Goal: Ask a question: Seek information or help from site administrators or community

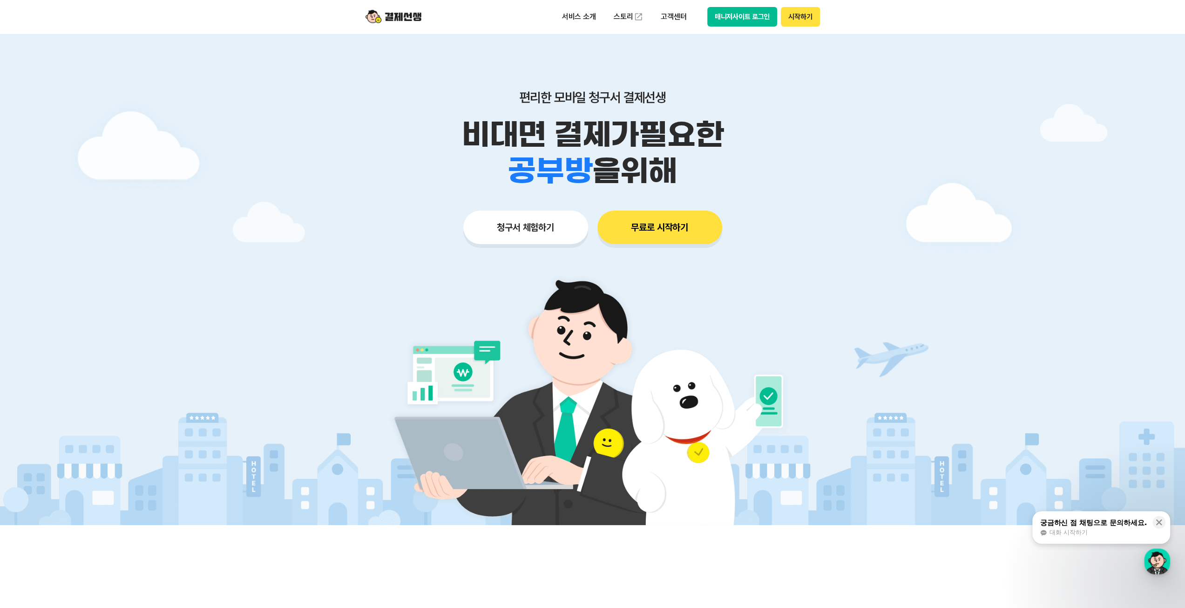
click at [796, 16] on button "시작하기" at bounding box center [800, 17] width 39 height 20
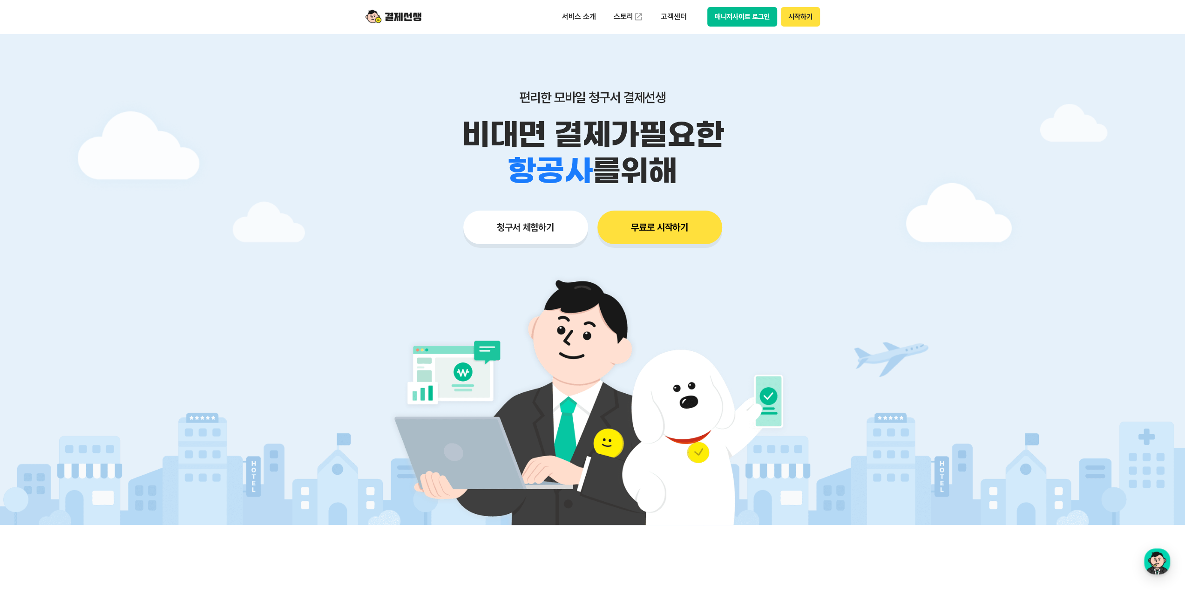
drag, startPoint x: 809, startPoint y: 16, endPoint x: 761, endPoint y: 103, distance: 99.2
click at [749, 20] on button "매니저사이트 로그인" at bounding box center [743, 17] width 70 height 20
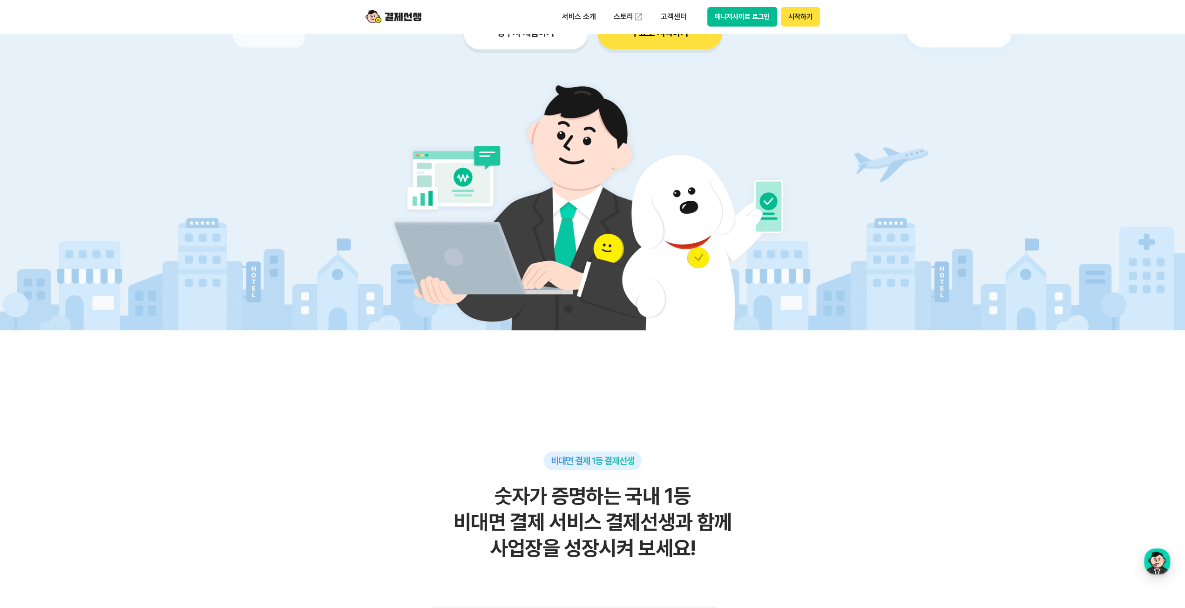
scroll to position [279, 0]
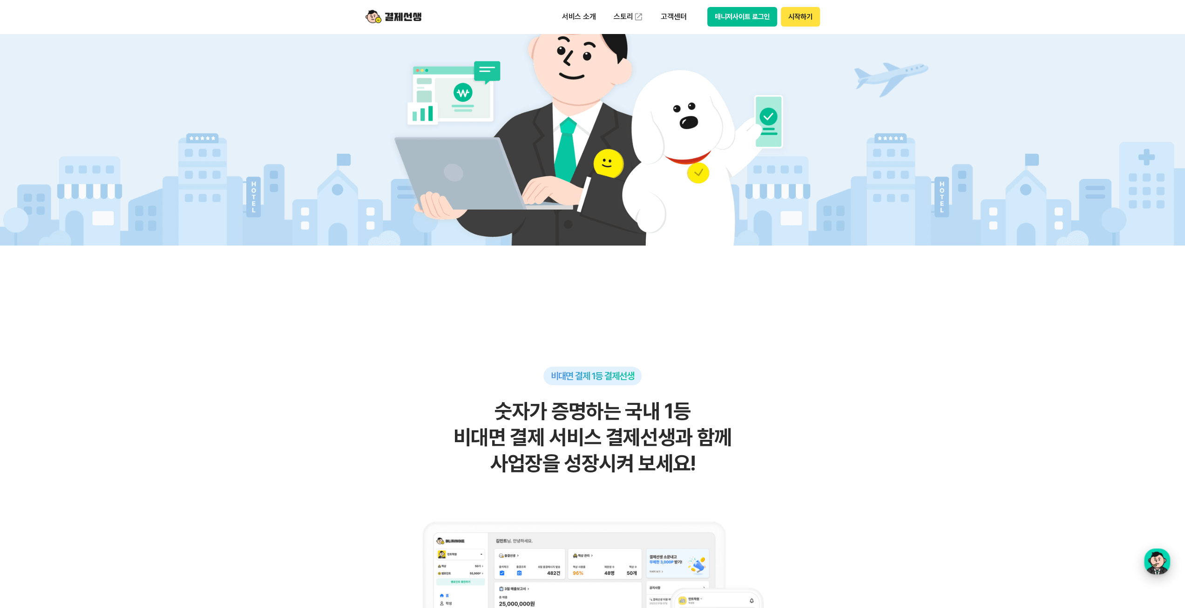
click at [1153, 554] on div "button" at bounding box center [1157, 561] width 26 height 26
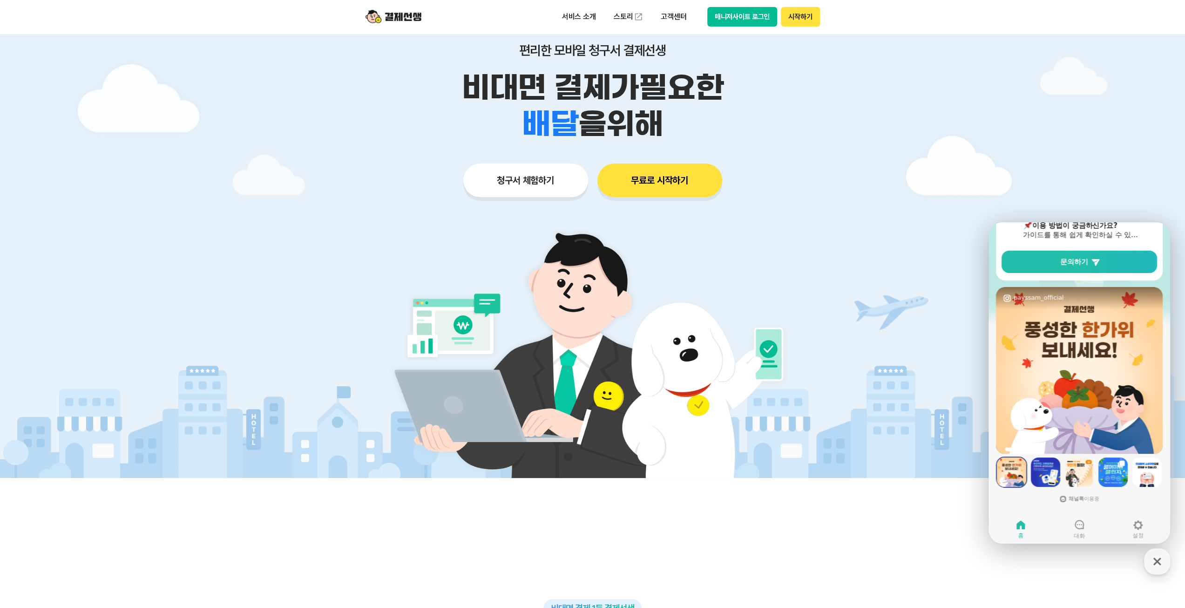
scroll to position [0, 0]
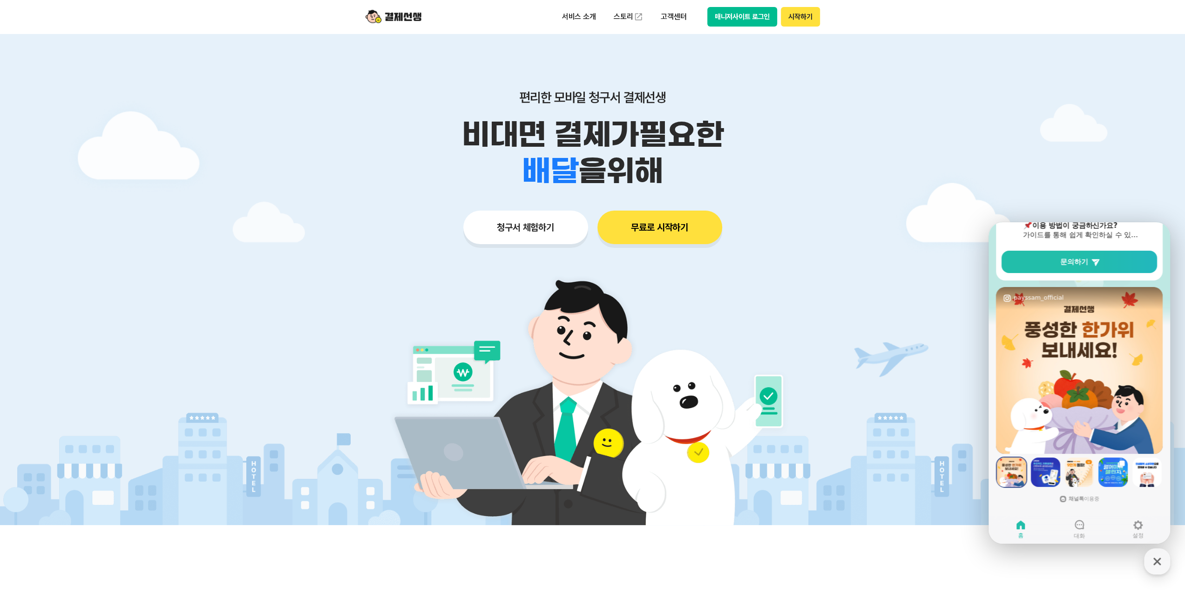
click at [763, 19] on button "매니저사이트 로그인" at bounding box center [743, 17] width 70 height 20
click at [1079, 533] on span "대화" at bounding box center [1079, 535] width 11 height 7
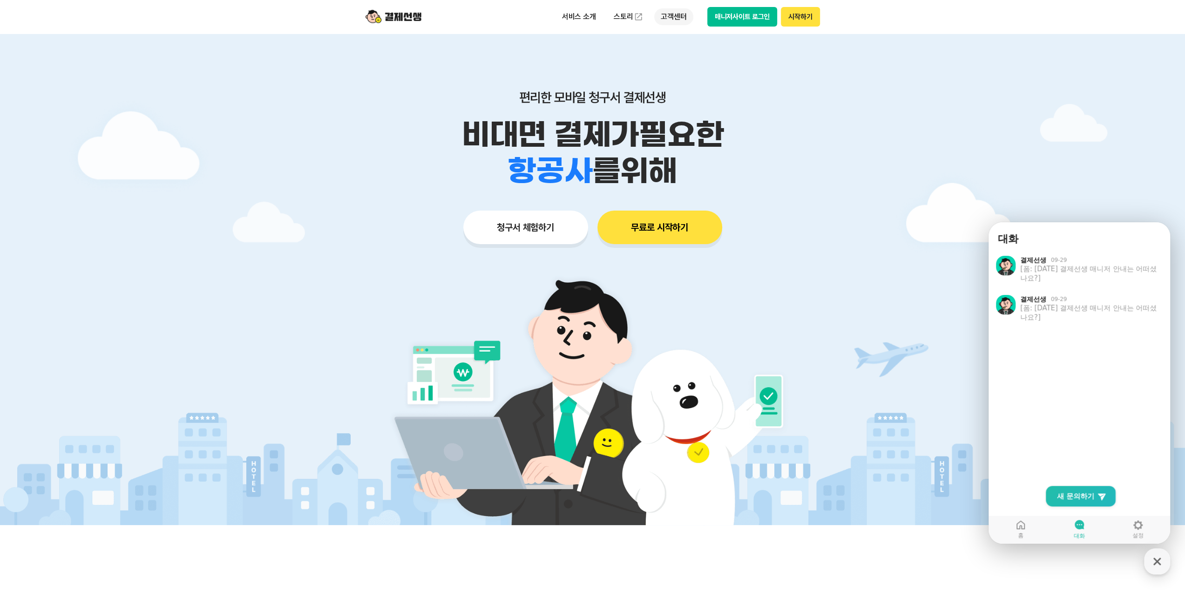
click at [679, 16] on p "고객센터" at bounding box center [673, 16] width 39 height 17
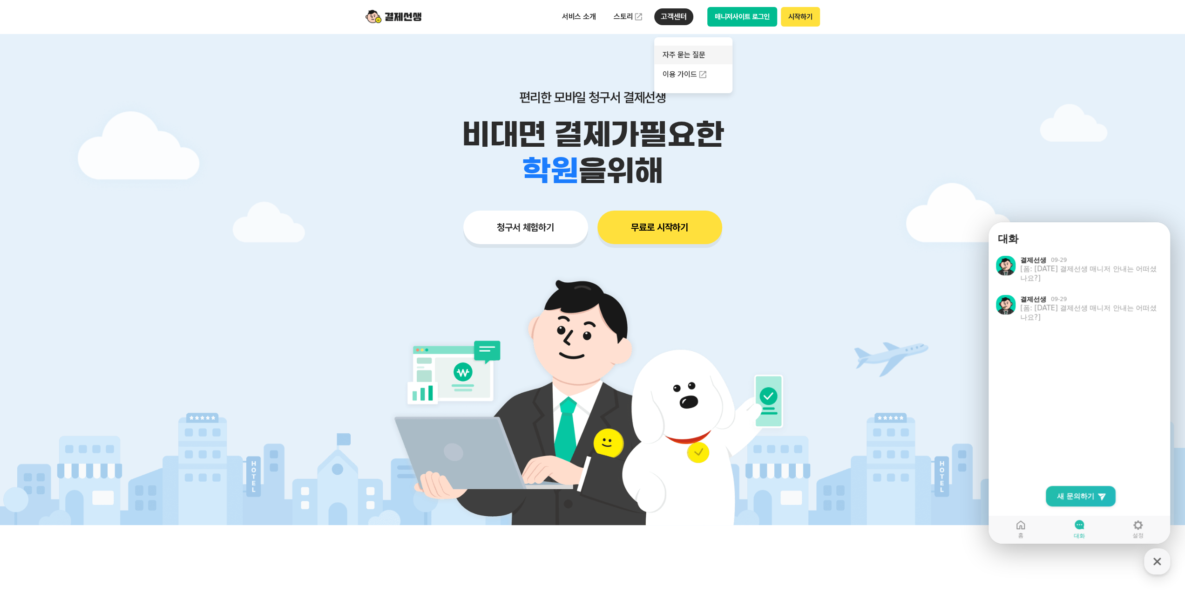
click at [676, 48] on link "자주 묻는 질문" at bounding box center [693, 55] width 78 height 19
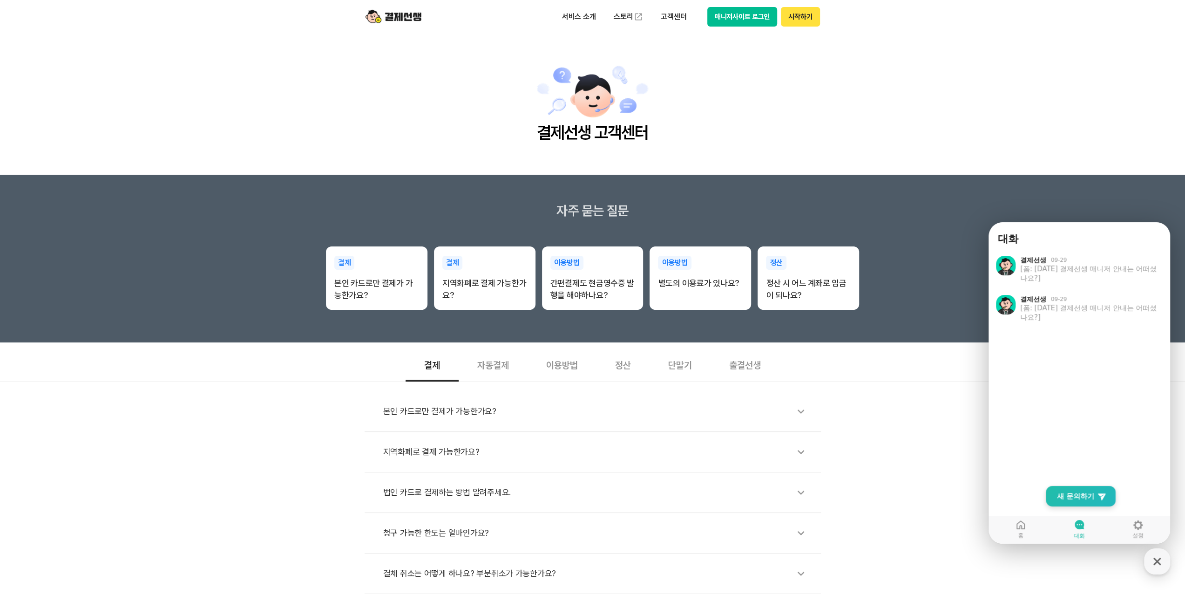
click at [1085, 503] on link "New Chat Button 새 문의하기" at bounding box center [1081, 496] width 70 height 20
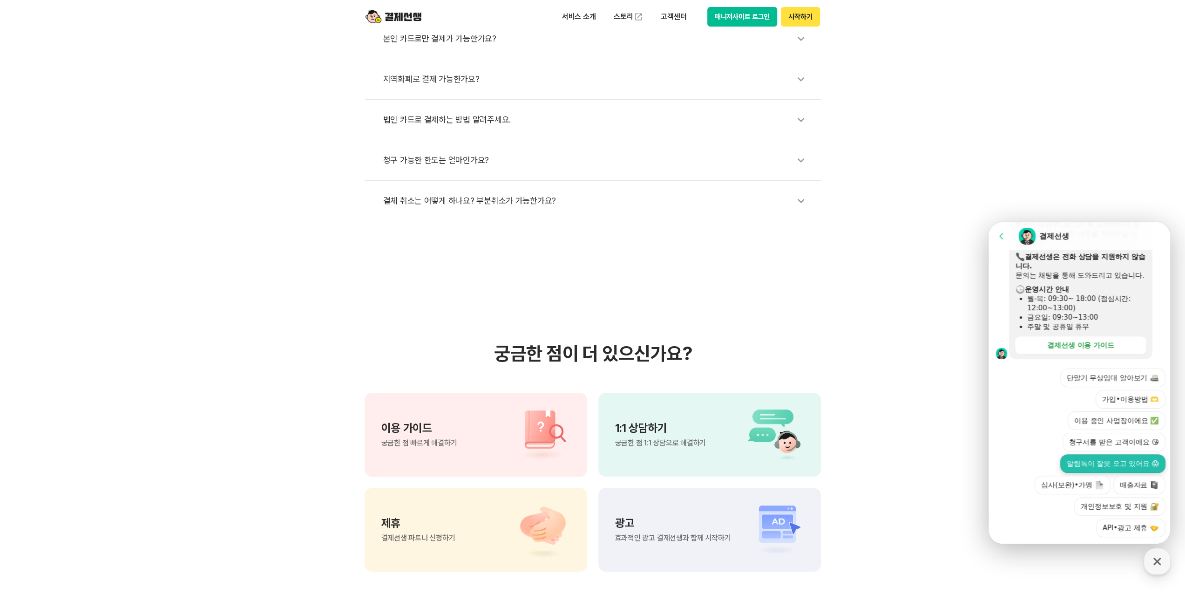
scroll to position [271, 0]
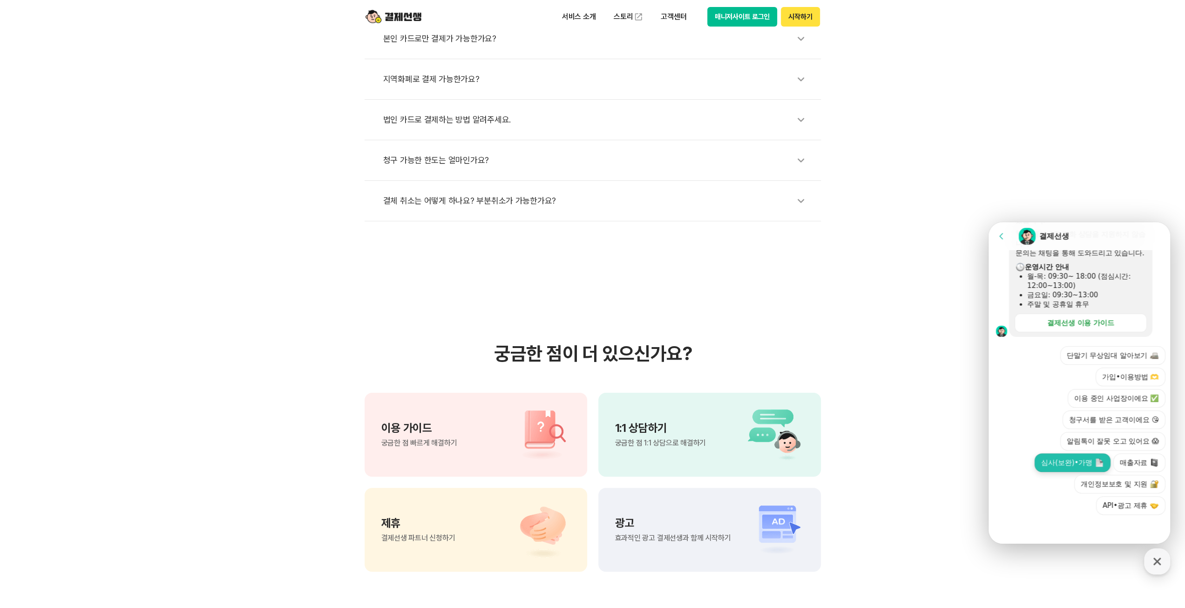
click at [1065, 464] on button "심사(보완)•가맹" at bounding box center [1072, 462] width 75 height 19
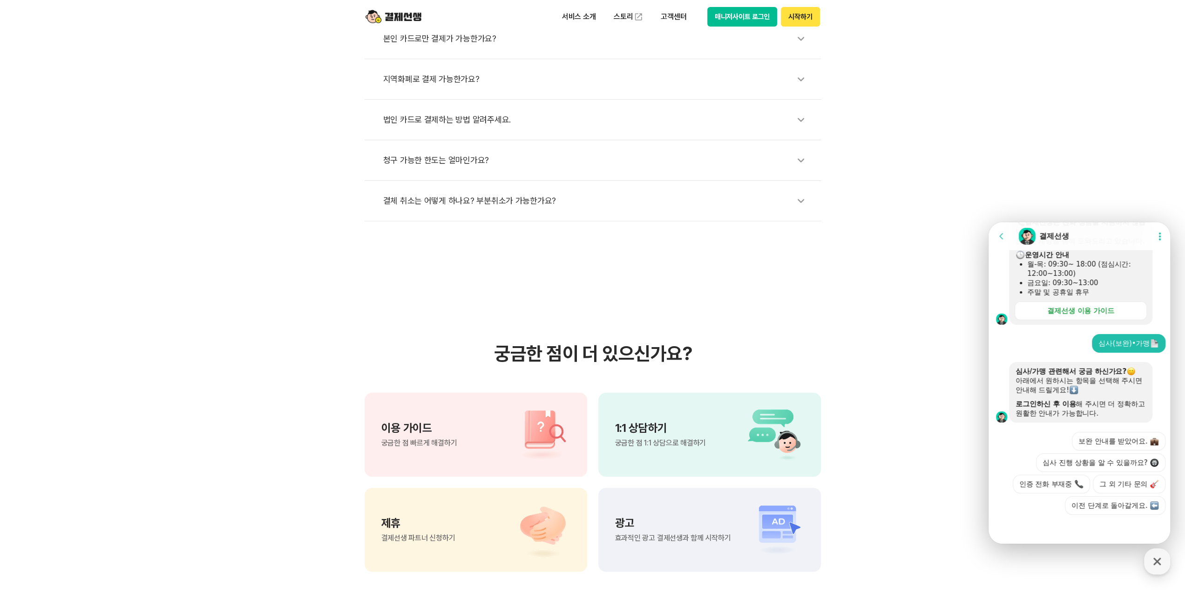
scroll to position [306, 0]
click at [1097, 432] on button "보완 안내를 받았어요." at bounding box center [1119, 441] width 94 height 19
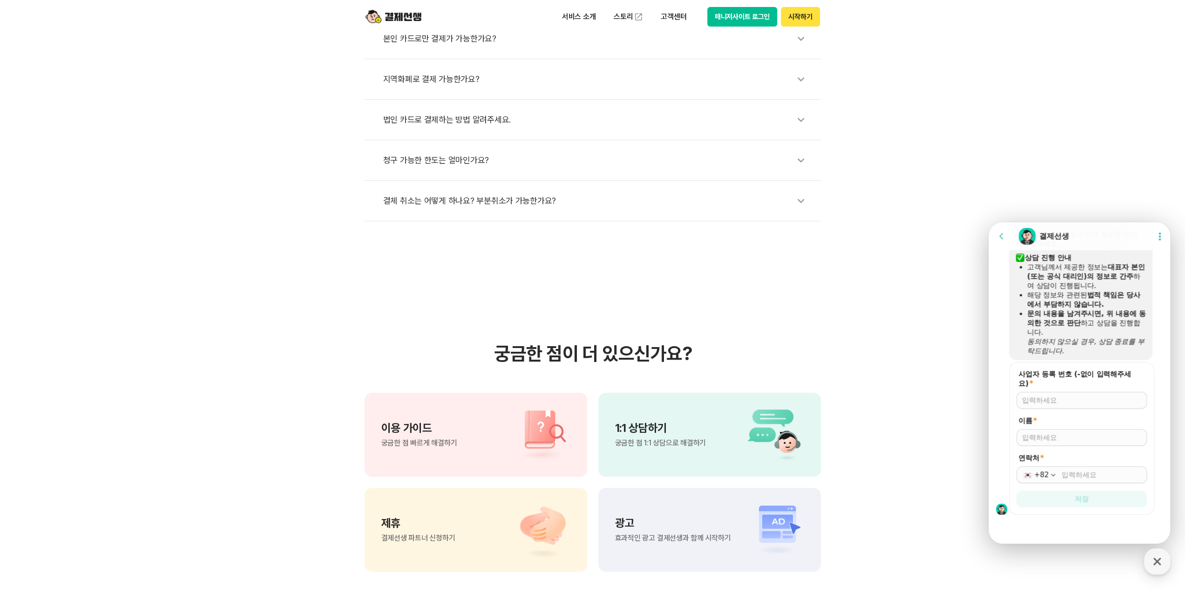
scroll to position [521, 0]
click at [1069, 401] on input "사업자 등록 번호 (-없이 입력해주세요) *" at bounding box center [1081, 399] width 119 height 9
click at [1070, 397] on input "사업자 등록 번호 (-없이 입력해주세요) *" at bounding box center [1081, 399] width 119 height 9
click at [1085, 403] on input "사업자 등록 번호 (-없이 입력해주세요) *" at bounding box center [1081, 399] width 119 height 9
type input "1328629666"
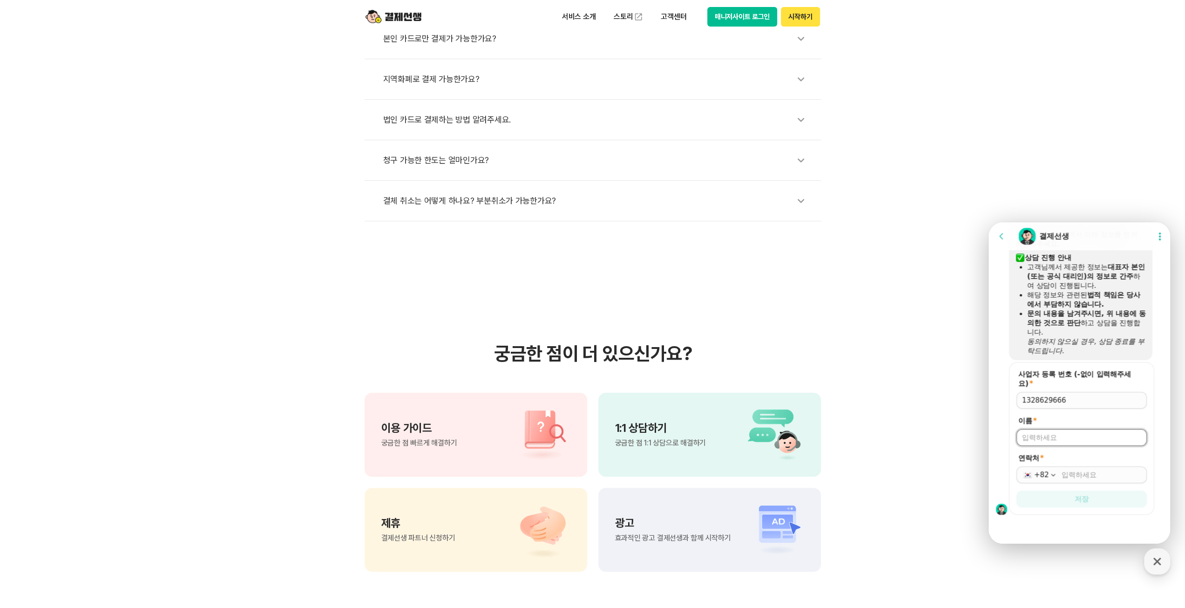
click at [1065, 437] on input "이름 *" at bounding box center [1081, 437] width 119 height 9
drag, startPoint x: 1086, startPoint y: 269, endPoint x: 1127, endPoint y: 272, distance: 41.1
click at [1127, 272] on div "고객님께서 제공한 정보는 대표자 본인(또는 공식 대리인)의 정보로 간주 하여 상담이 진행됩니다." at bounding box center [1086, 276] width 119 height 28
click at [1075, 436] on input "이름 *" at bounding box center [1081, 437] width 119 height 9
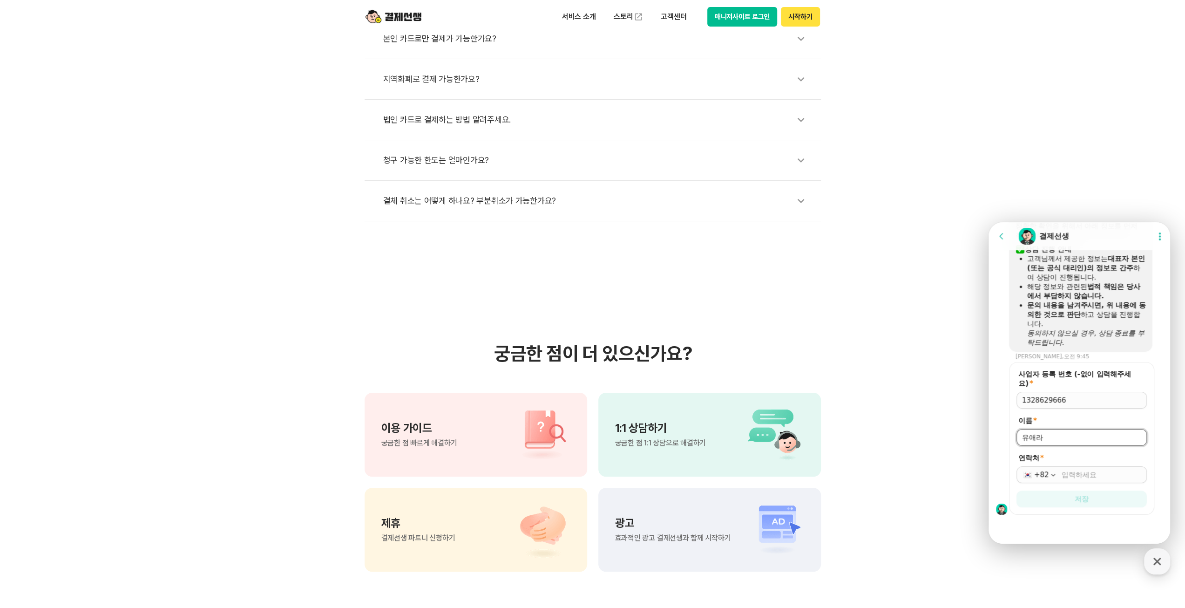
type input "유애라"
type input "[PHONE_NUMBER]"
click at [1097, 500] on button "저장" at bounding box center [1082, 498] width 130 height 17
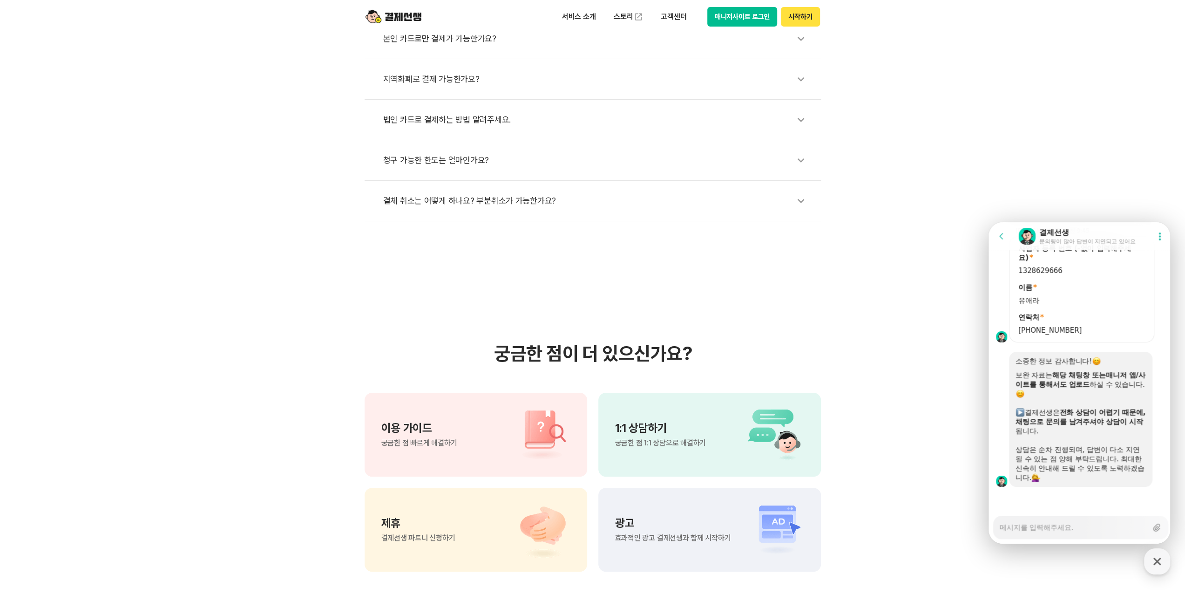
scroll to position [655, 0]
click at [1064, 535] on div "Messenger Input Textarea" at bounding box center [1074, 527] width 148 height 22
click at [1056, 528] on textarea "Messenger Input Textarea" at bounding box center [1074, 524] width 148 height 16
type textarea "x"
type textarea "t"
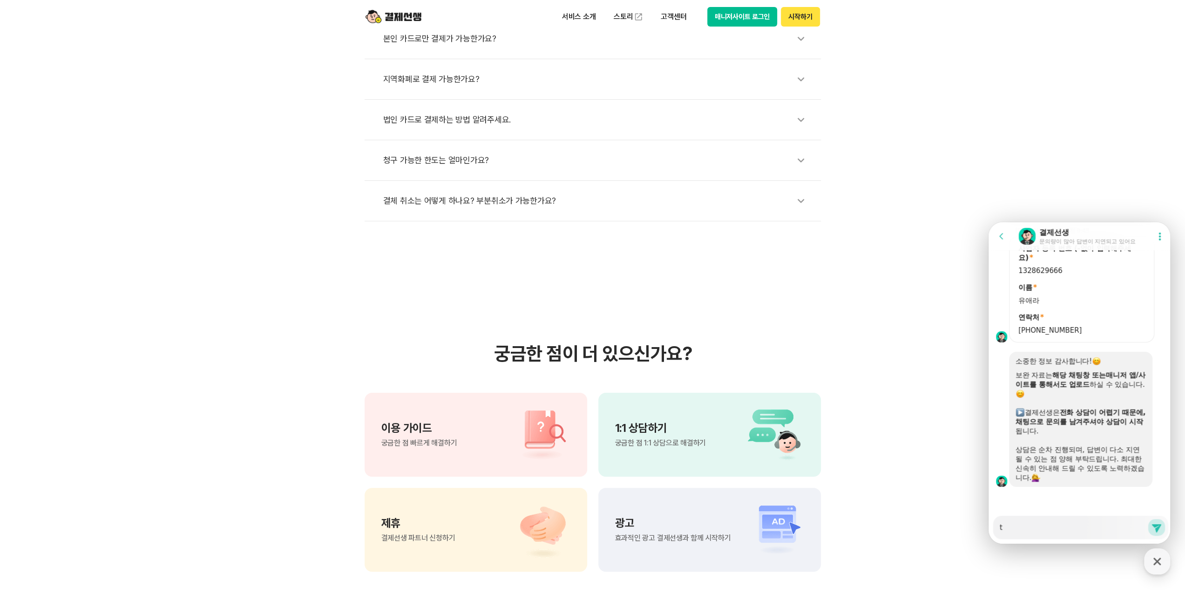
type textarea "x"
type textarea "tk"
type textarea "x"
type textarea "t"
type textarea "x"
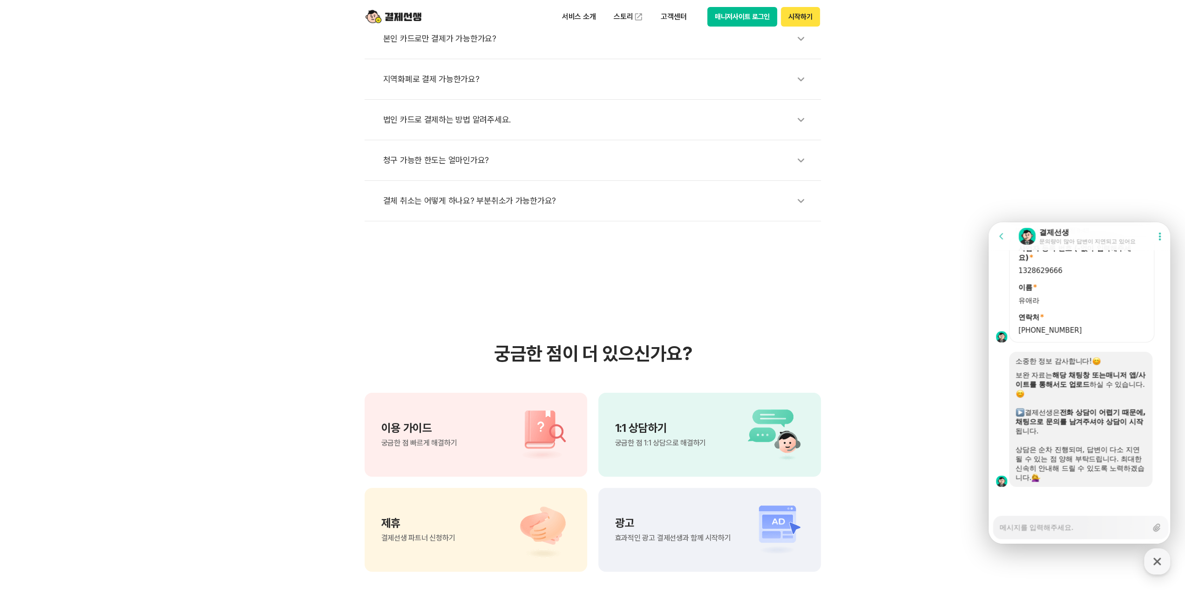
type textarea "x"
type textarea "ㅅ"
type textarea "x"
type textarea "사"
type textarea "x"
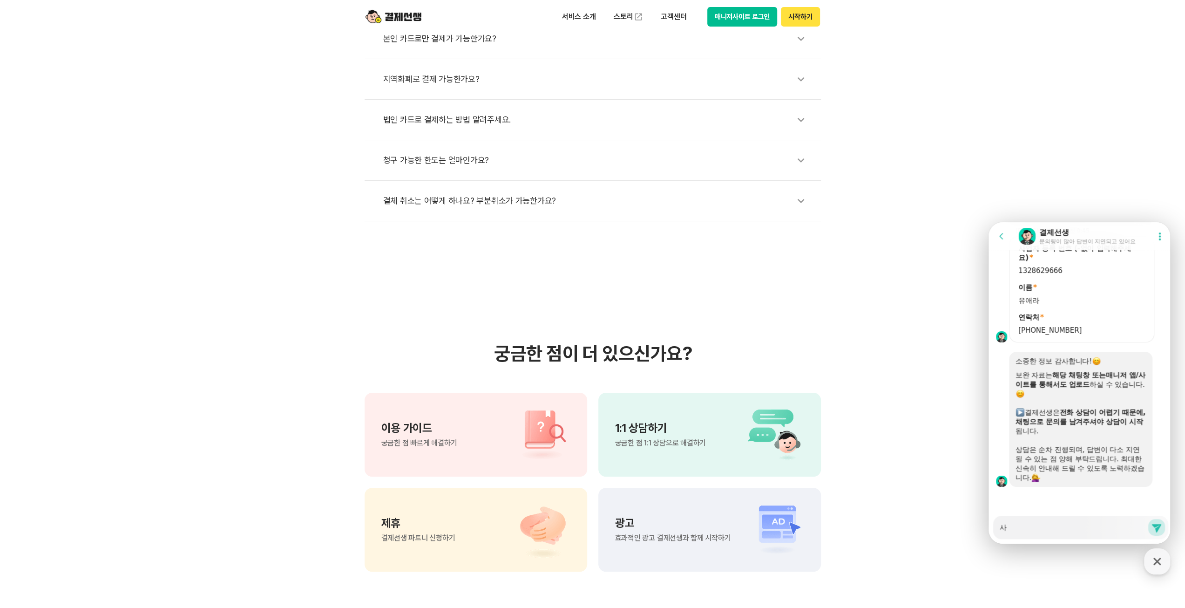
type textarea "삼"
type textarea "x"
type textarea "삼ㅅ"
type textarea "x"
type textarea "삼서"
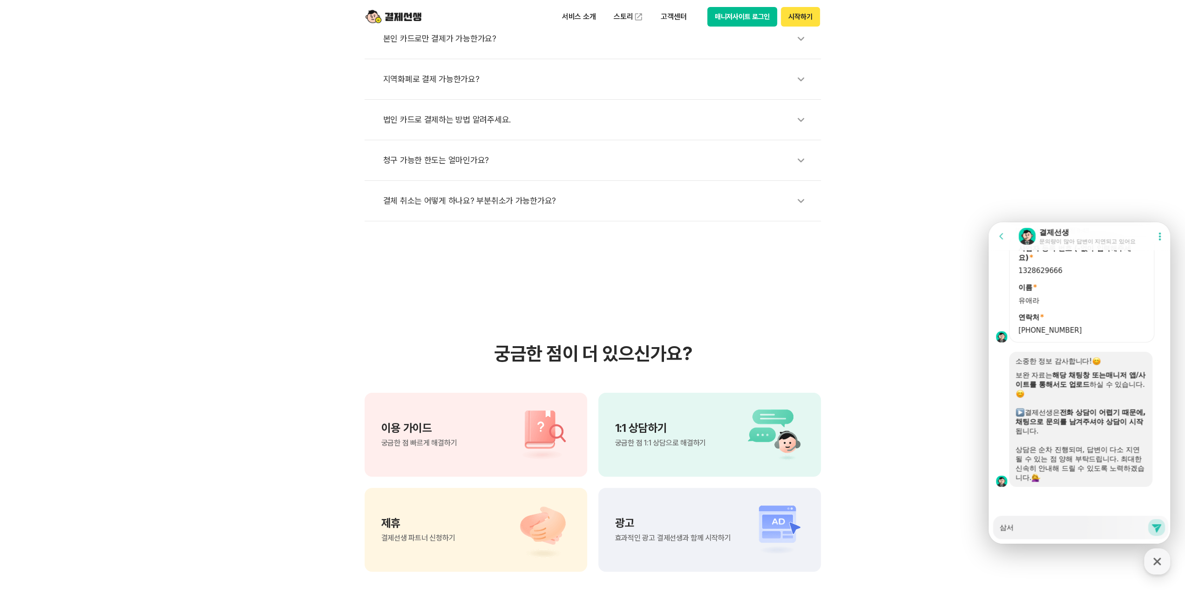
type textarea "x"
type textarea "삼성"
type textarea "x"
type textarea "삼성/"
type textarea "x"
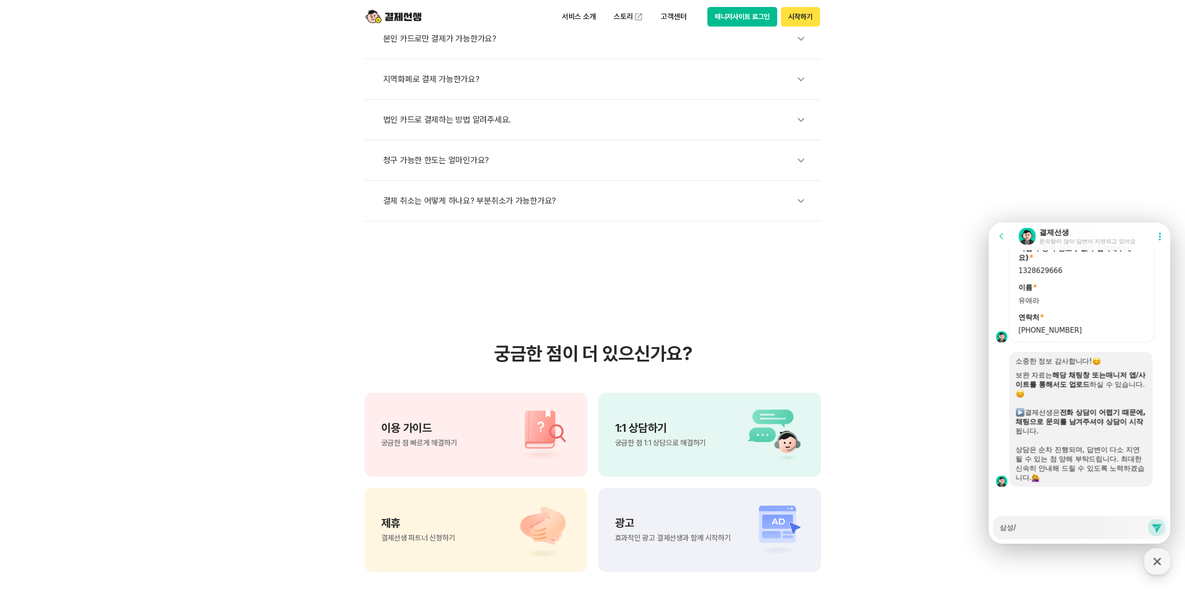
type textarea "삼성/ㅅ"
type textarea "x"
type textarea "삼성/시"
type textarea "x"
type textarea "삼성/[DEMOGRAPHIC_DATA]"
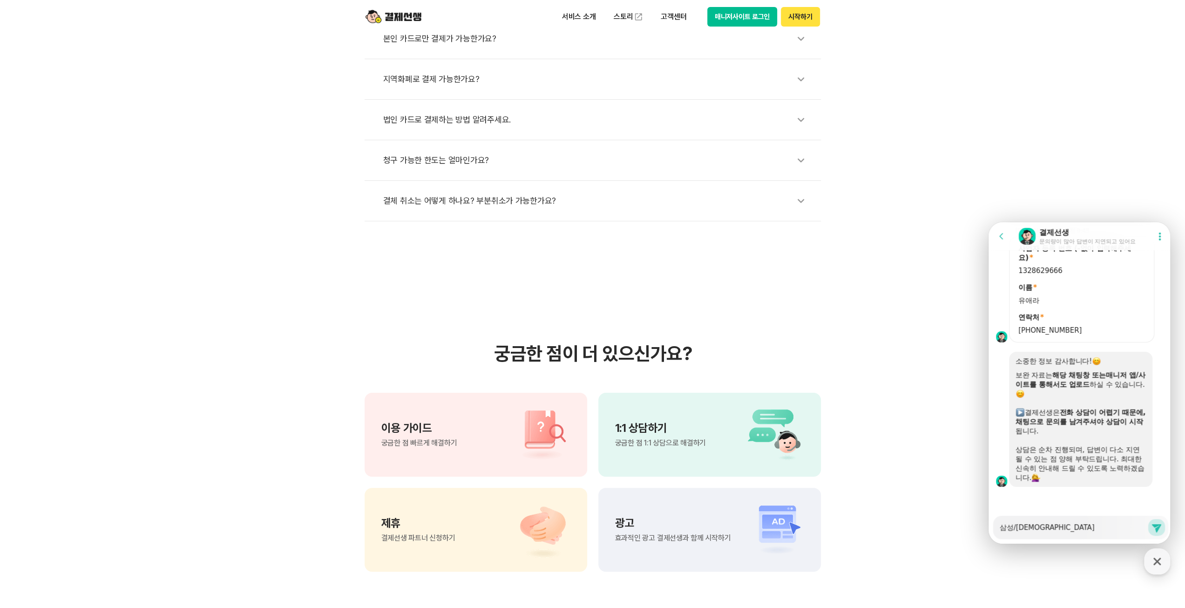
type textarea "x"
type textarea "삼성/싢"
type textarea "x"
type textarea "삼성/신하"
type textarea "x"
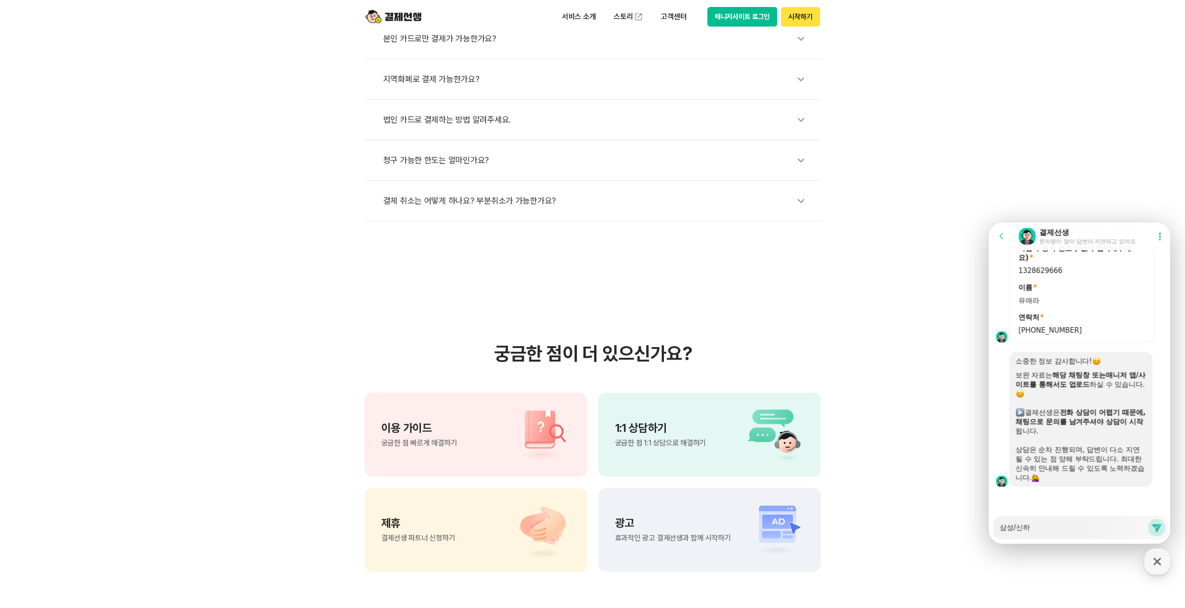
type textarea "삼성/신한"
type textarea "x"
type textarea "삼성/신한"
type textarea "x"
type textarea "삼성/신한 ㅋ"
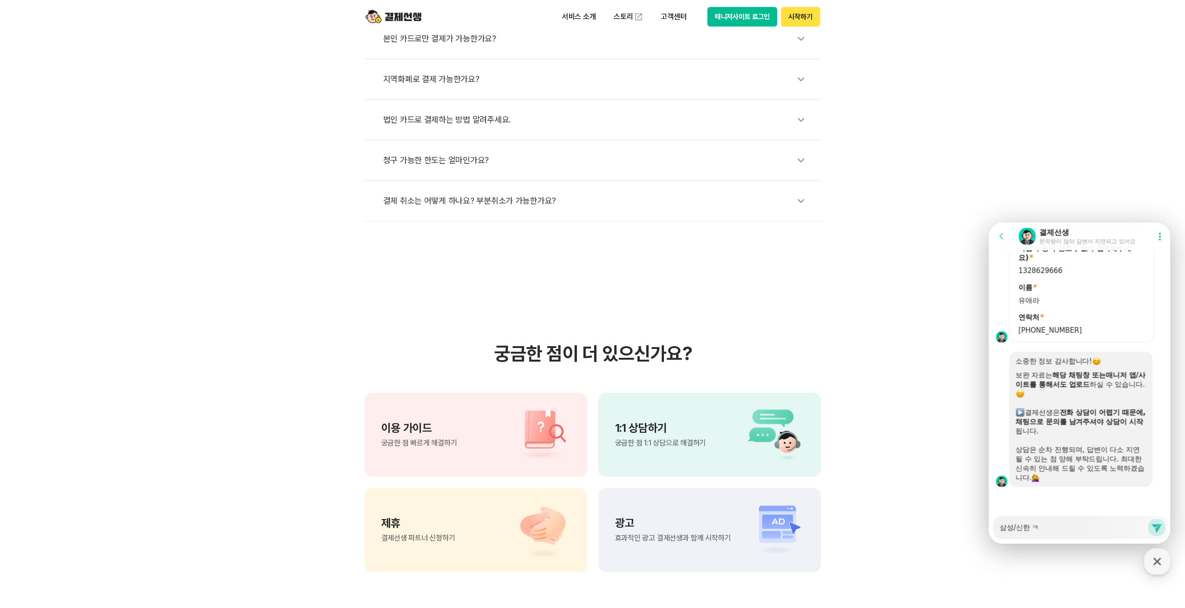
type textarea "x"
type textarea "삼성/신한 [PERSON_NAME]"
type textarea "x"
type textarea "삼성/신한 칻"
type textarea "x"
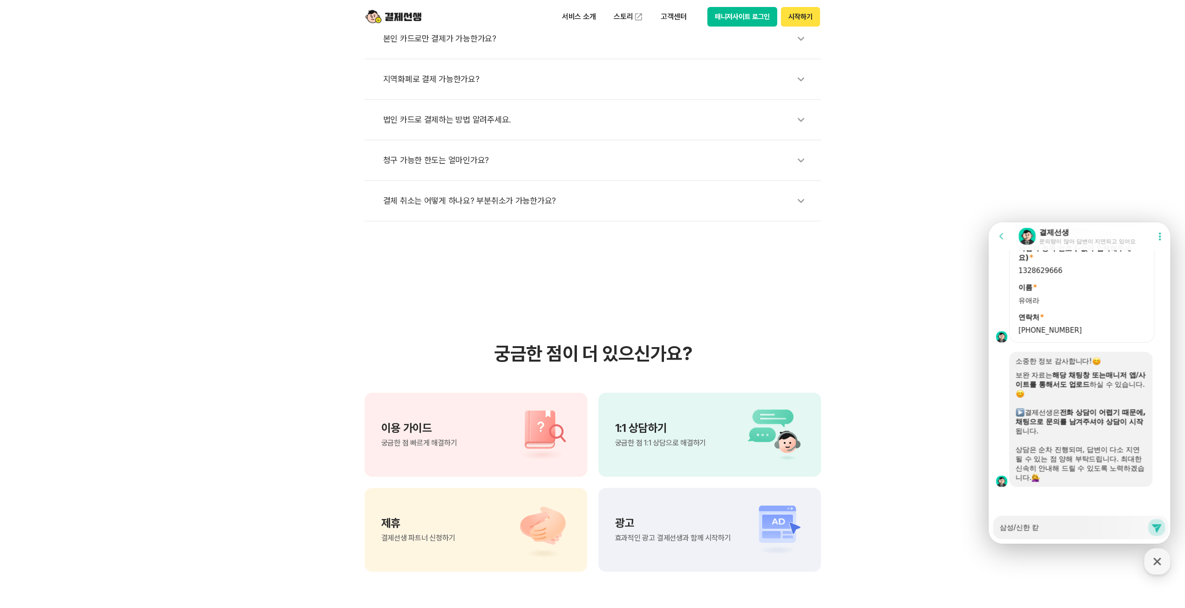
type textarea "삼성/신한 카드"
type textarea "x"
type textarea "삼성/신한 카등"
type textarea "x"
type textarea "삼성/신한 카드으"
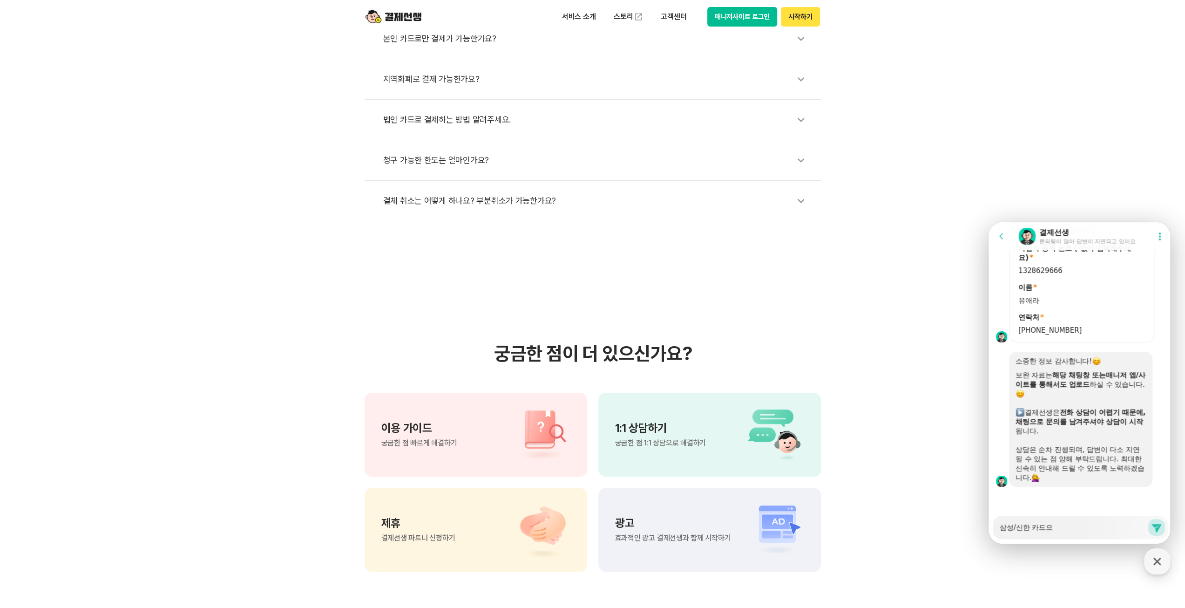
type textarea "x"
type textarea "삼성/신한 카드의"
type textarea "x"
type textarea "삼성/신한 카드의"
type textarea "x"
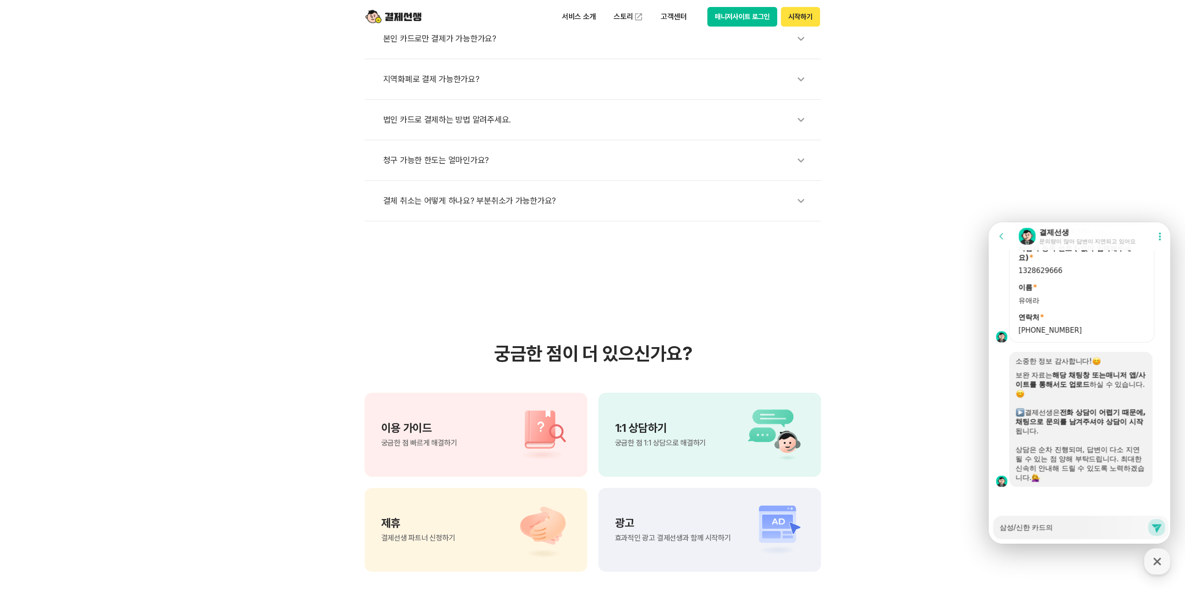
type textarea "삼성/신한 카드의 ㄱ"
type textarea "x"
type textarea "삼성/신한 카드의 가"
type textarea "x"
type textarea "삼성/신한 카드의 감"
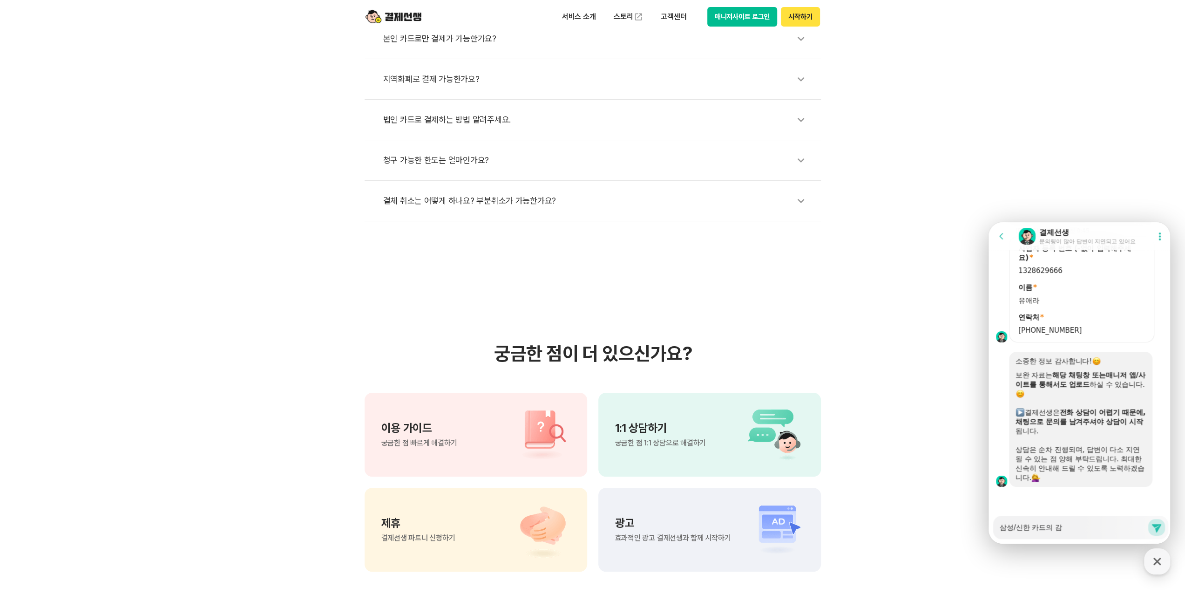
type textarea "x"
type textarea "삼성/신한 카드의 가매"
type textarea "x"
type textarea "삼성/신한 카드의 가맹"
type textarea "x"
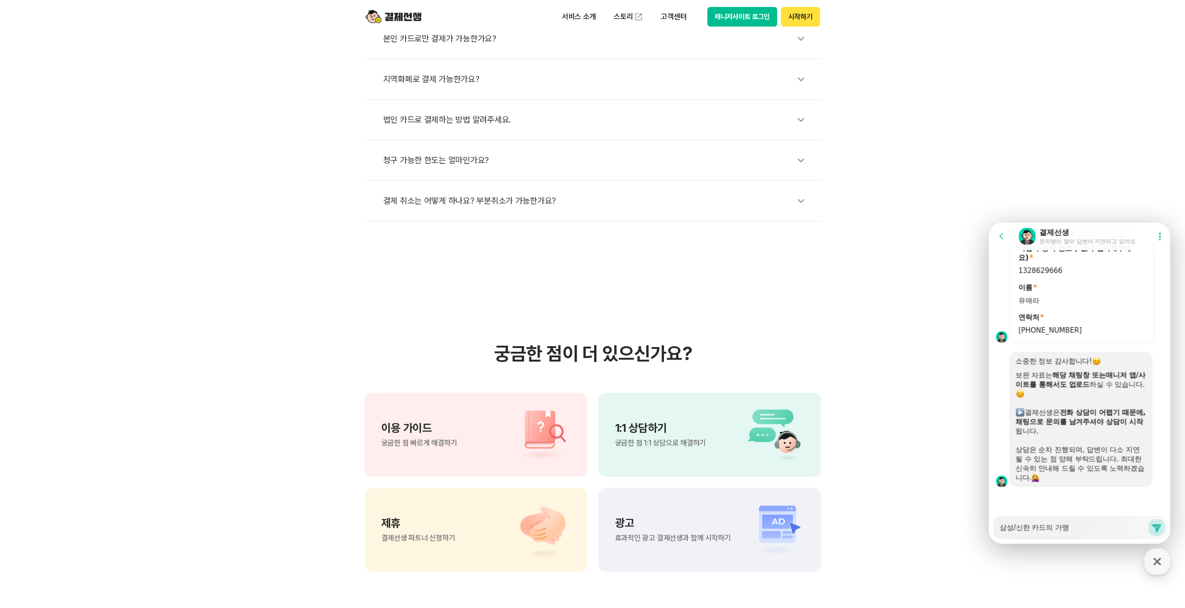
type textarea "삼성/신한 카드의 가맹ㅈ"
type textarea "x"
type textarea "삼성/신한 카드의 가맹저"
type textarea "x"
type textarea "삼성/신한 카드의 가맹점"
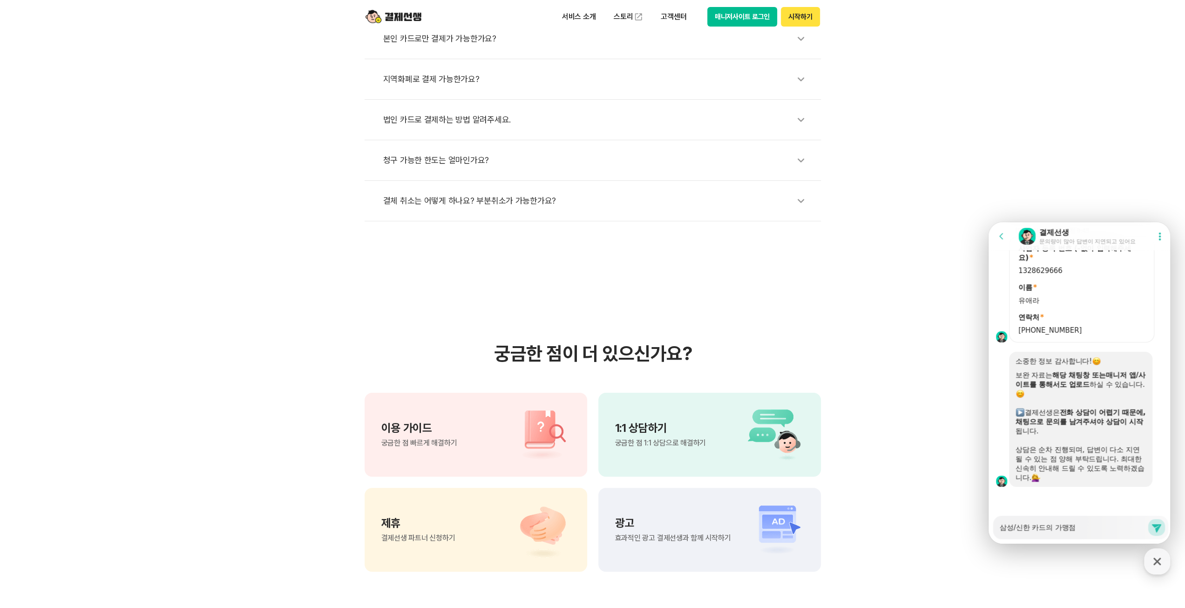
type textarea "x"
type textarea "삼성/신한 카드의 가맹점"
type textarea "x"
type textarea "삼성/신한 카드의 가맹점 ㅂ"
type textarea "x"
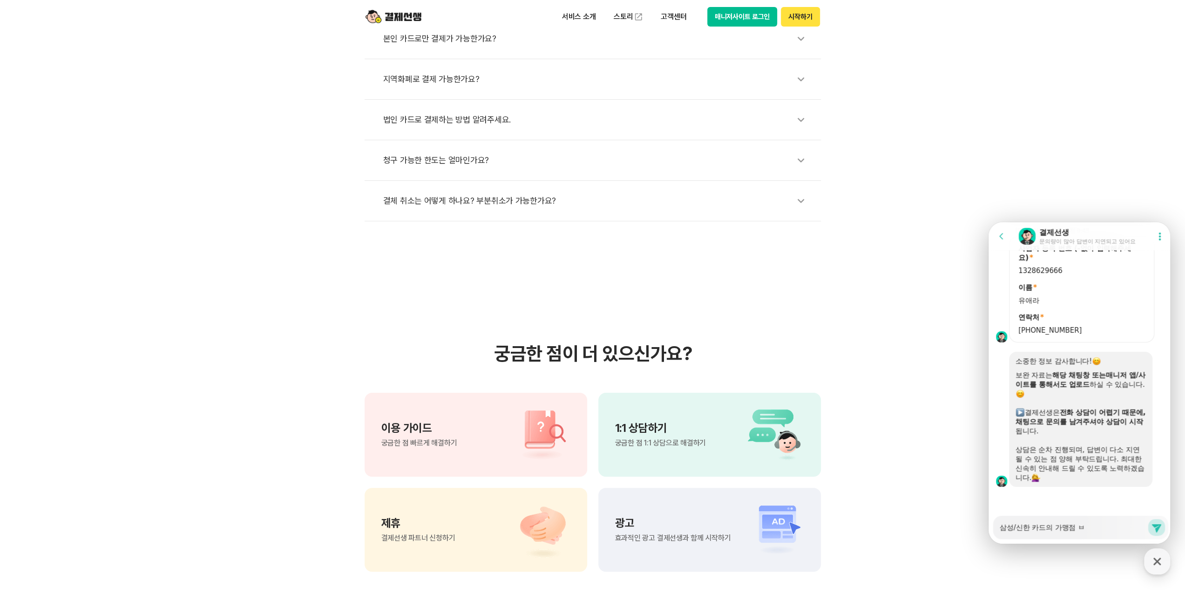
type textarea "삼성/신한 카드의 가맹점 버"
type textarea "x"
type textarea "삼성/신한 카드의 가맹점 번"
type textarea "x"
type textarea "삼성/신한 카드의 가맹점 벊"
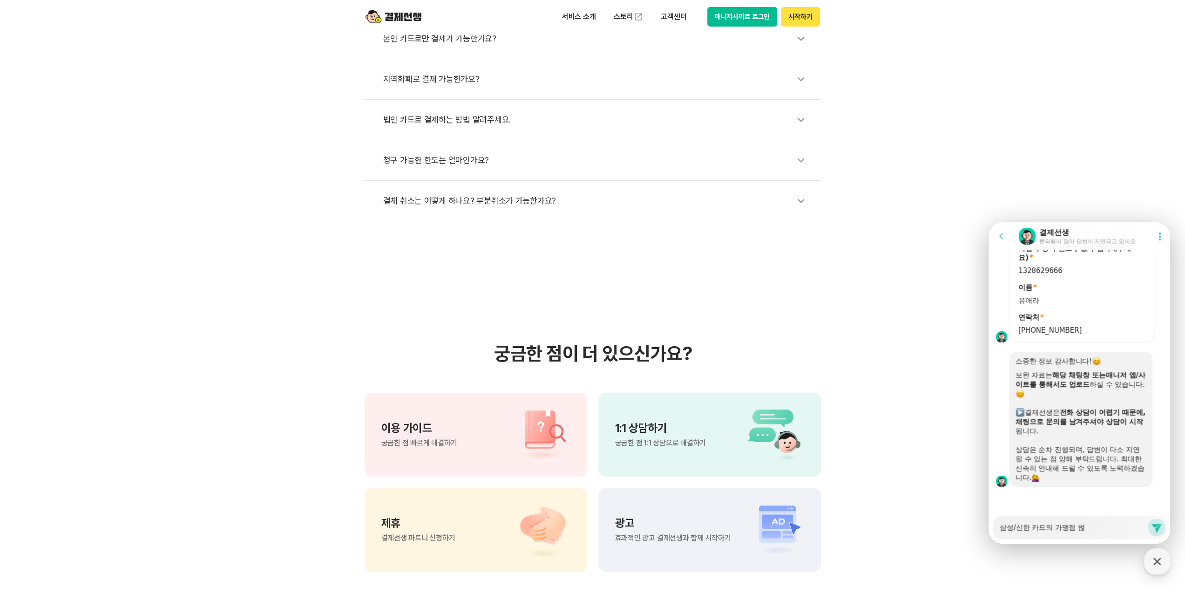
type textarea "x"
type textarea "삼성/신한 카드의 가맹점 번호"
type textarea "x"
type textarea "삼성/신한 카드의 가맹점 번호"
type textarea "x"
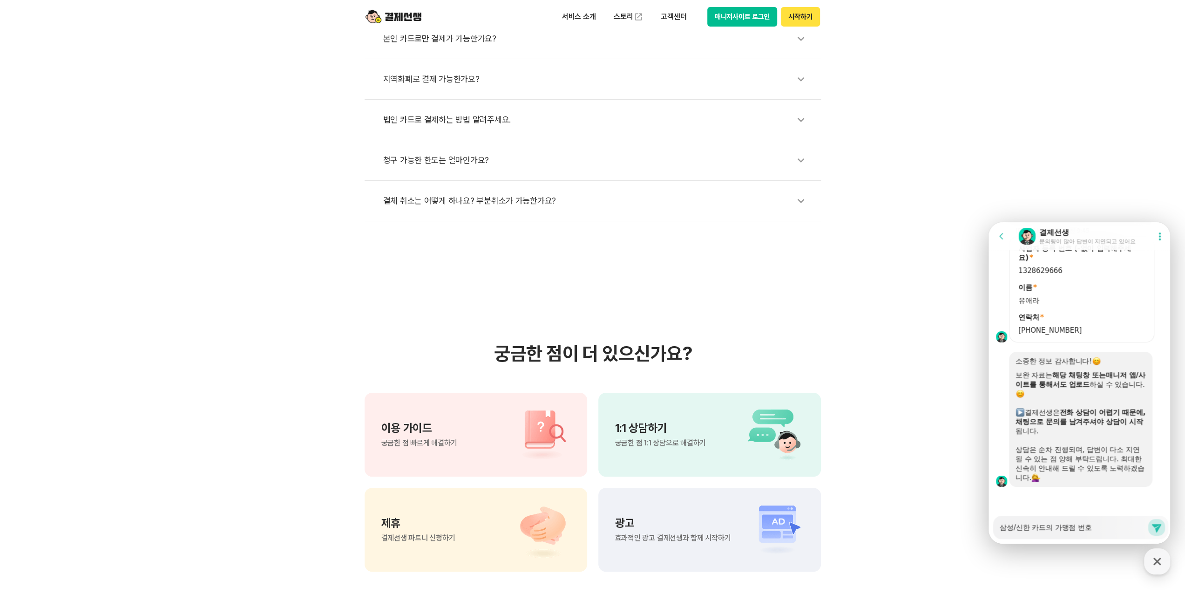
type textarea "삼성/신한 카드의 가맹점 번호 ㅎ"
type textarea "x"
type textarea "삼성/신한 카드의 가맹점 번호 호"
type textarea "x"
type textarea "삼성/신한 카드의 가맹점 번호 화"
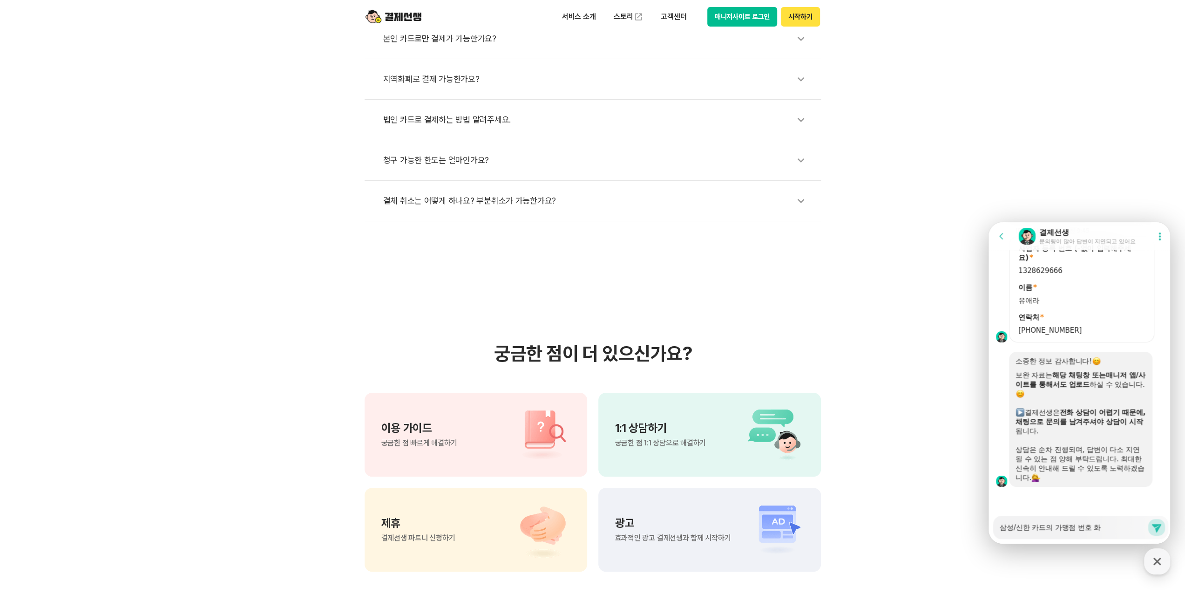
type textarea "x"
type textarea "삼성/신한 카드의 가맹점 번호 확"
type textarea "x"
type textarea "삼성/신한 카드의 가맹점 번호 확ㅇ"
type textarea "x"
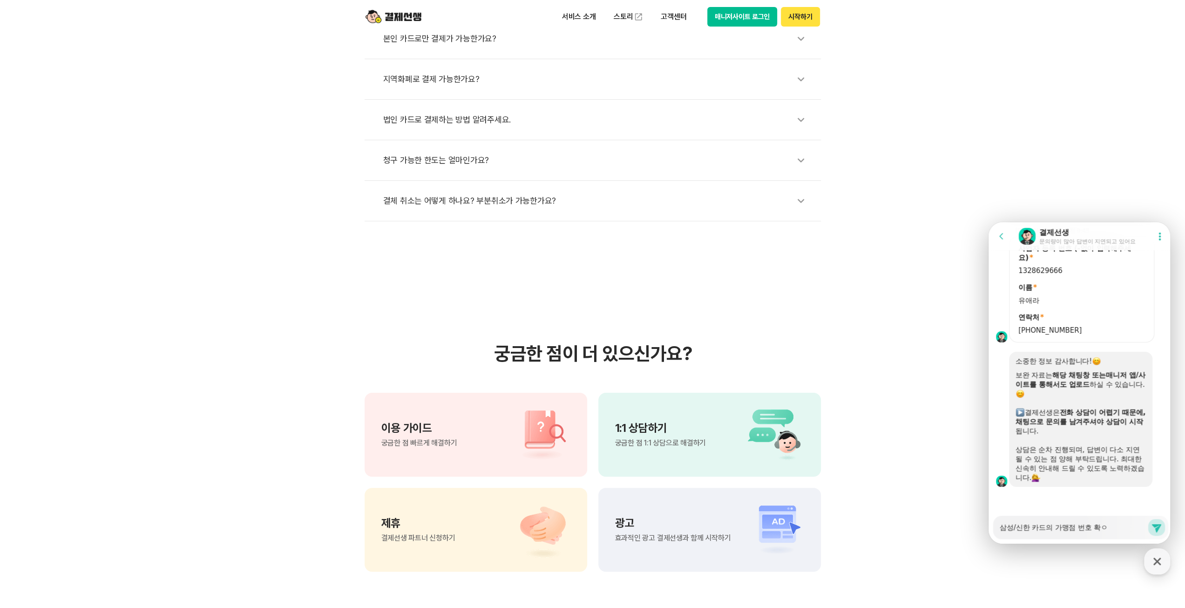
type textarea "삼성/신한 카드의 가맹점 번호 확이"
type textarea "x"
type textarea "삼성/신한 카드의 가맹점 번호 확인"
type textarea "x"
type textarea "삼성/신한 카드의 가맹점 번호 확인"
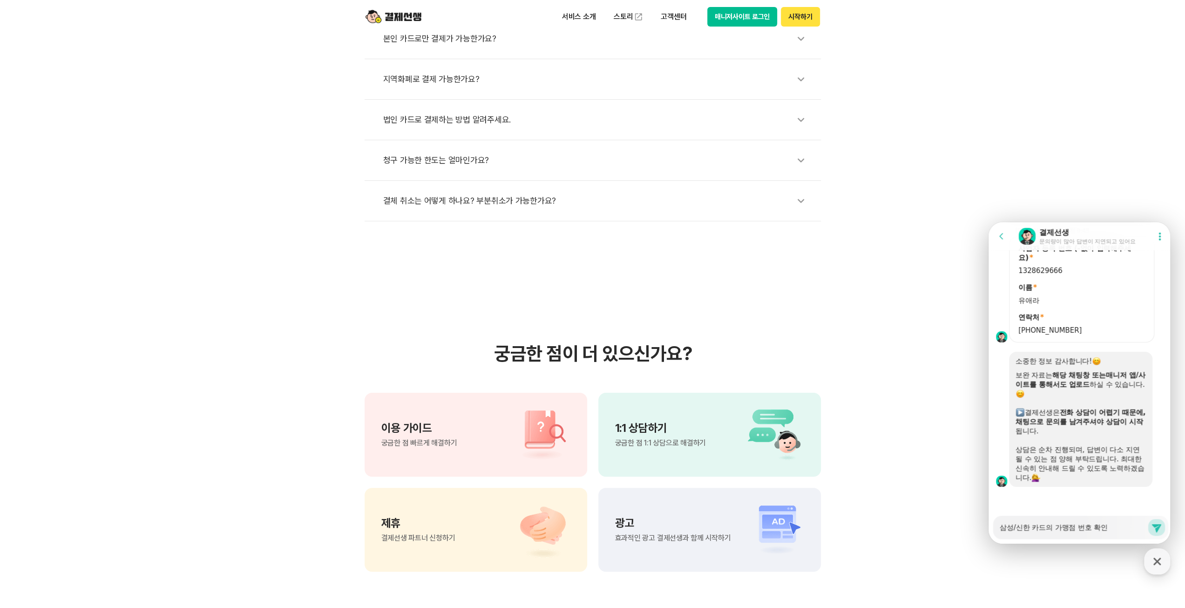
type textarea "x"
type textarea "삼성/신한 카드의 가맹점 번호 확인 ㅇ"
type textarea "x"
type textarea "삼성/신한 카드의 가맹점 번호 확인 요"
type textarea "x"
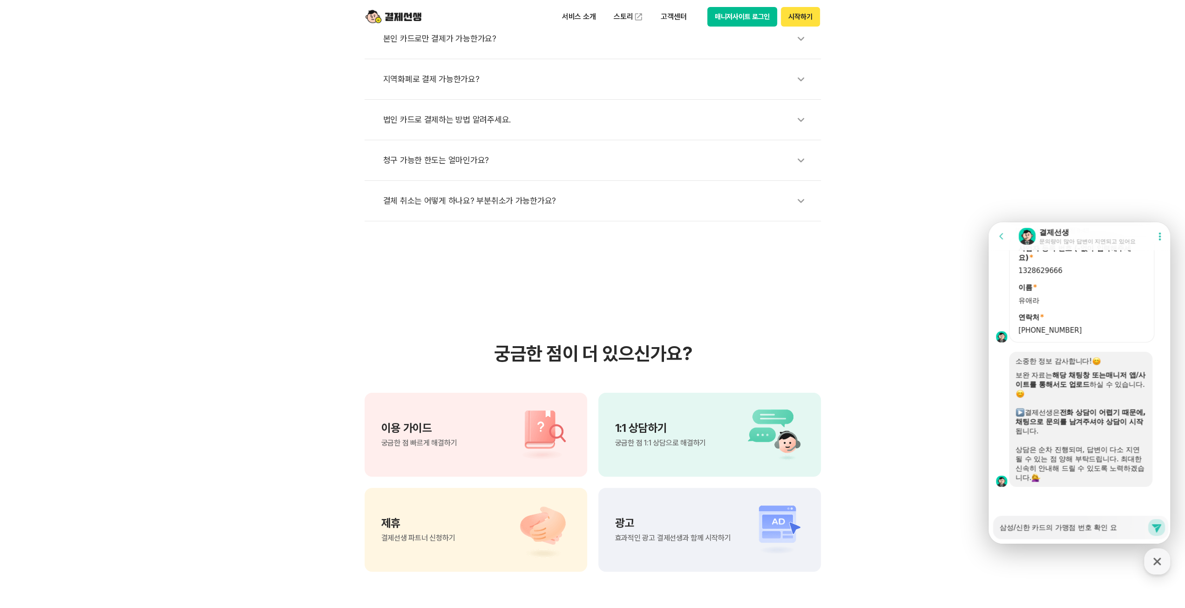
type textarea "삼성/신한 카드의 가맹점 번호 확인 욫"
type textarea "x"
type textarea "삼성/신한 카드의 가맹점 번호 확인 요처"
type textarea "x"
type textarea "삼성/신한 카드의 가맹점 번호 확인 요청"
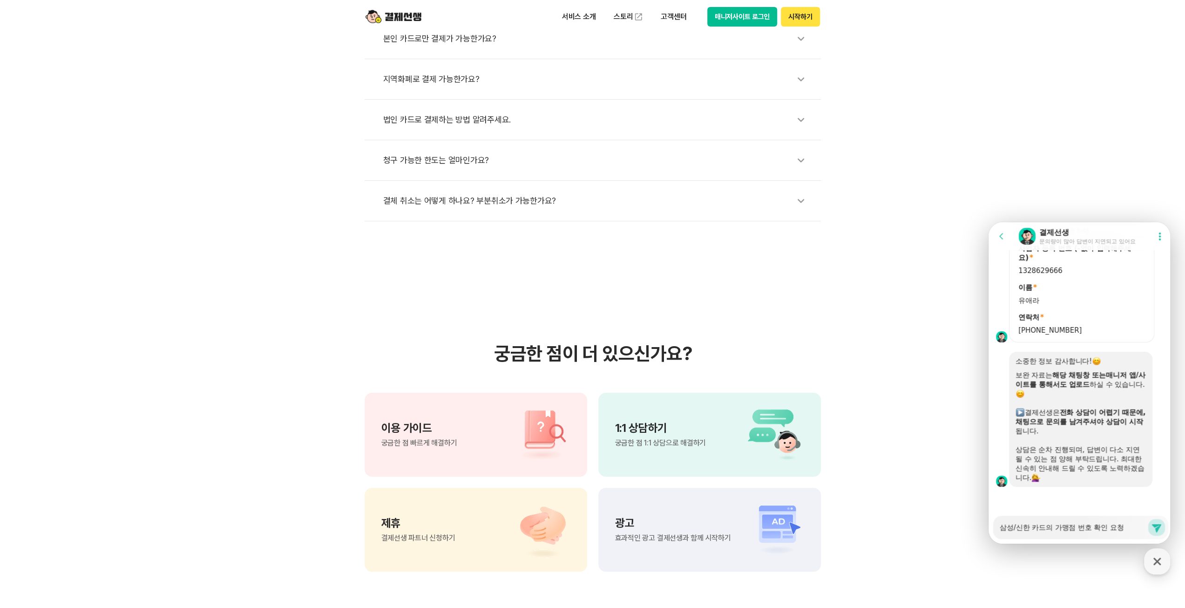
type textarea "x"
type textarea "삼성/신한 카드의 가맹점 번호 확인 요청ㅇ"
type textarea "x"
type textarea "삼성/신한 카드의 가맹점 번호 확인 요청이"
type textarea "x"
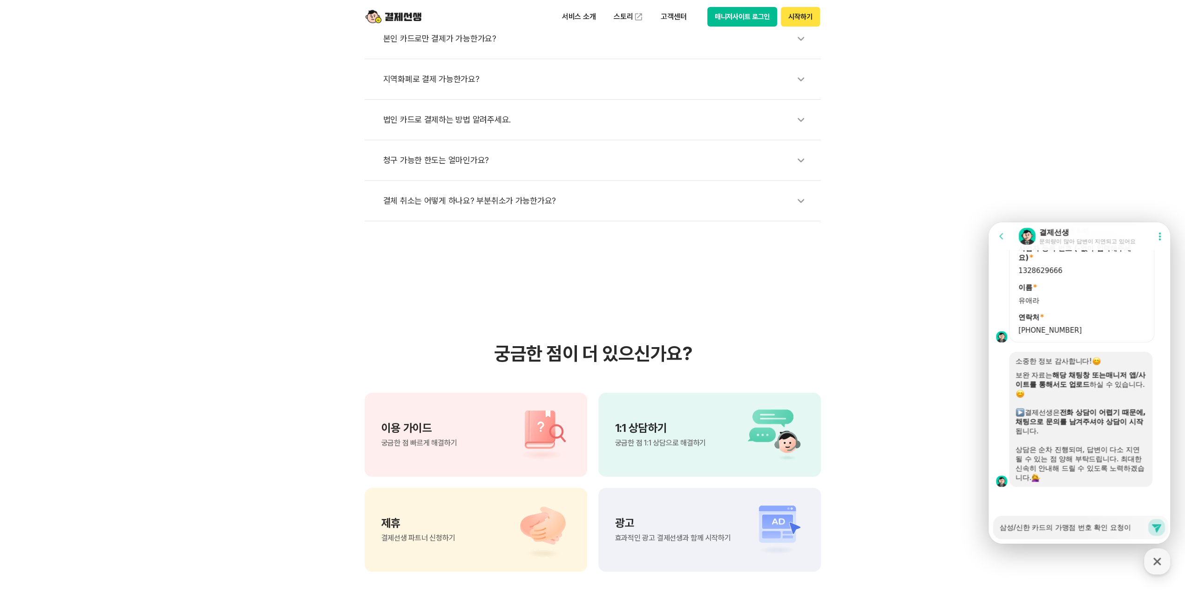
type textarea "삼성/신한 카드의 가맹점 번호 확인 요청이"
type textarea "x"
type textarea "삼성/신한 카드의 가맹점 번호 확인 요청이 ㅇ"
type textarea "x"
type textarea "삼성/신한 카드의 가맹점 번호 확인 요청이 오"
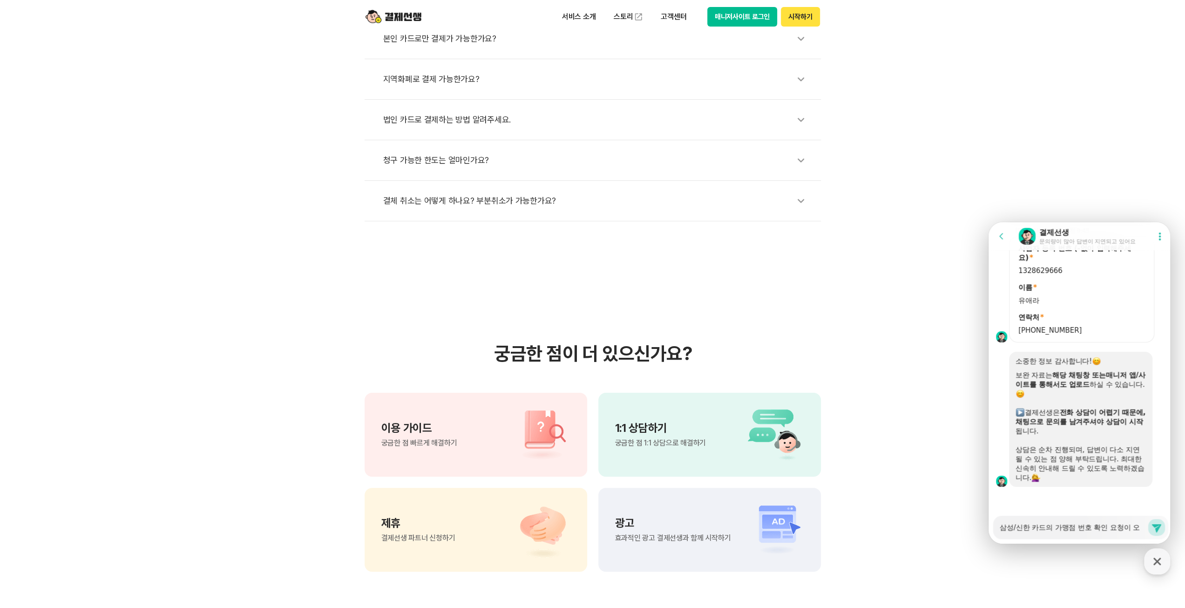
type textarea "x"
type textarea "삼성/신한 카드의 가맹점 번호 확인 요청이 와"
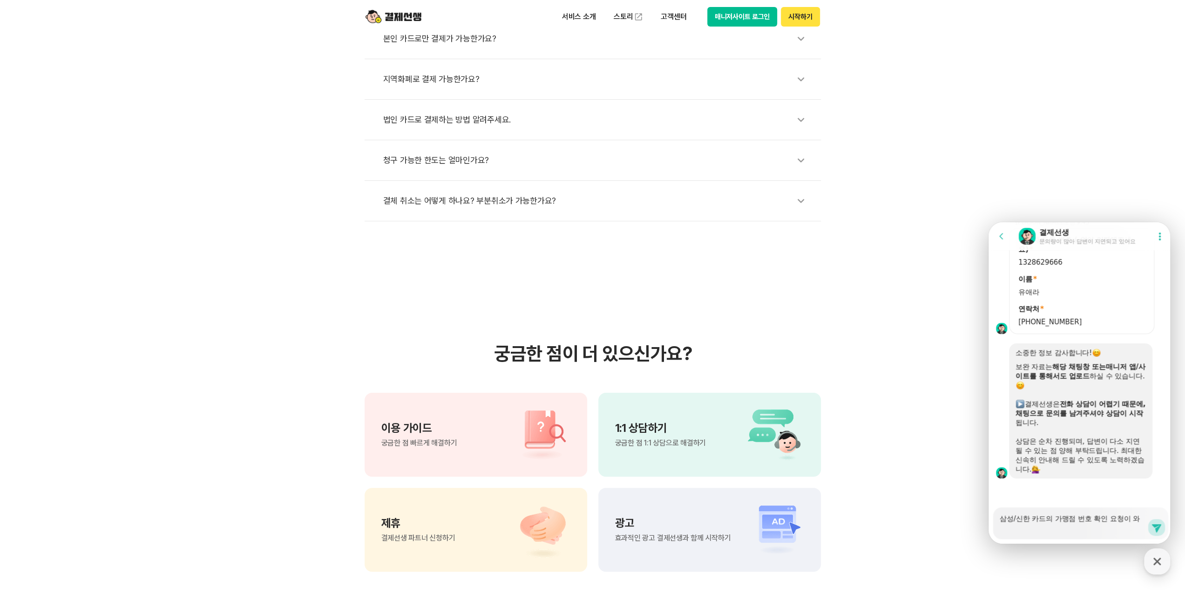
type textarea "x"
type textarea "삼성/신한 카드의 가맹점 번호 확인 요청이 왓"
type textarea "x"
type textarea "삼성/신한 카드의 가맹점 번호 확인 요청이 와서"
type textarea "x"
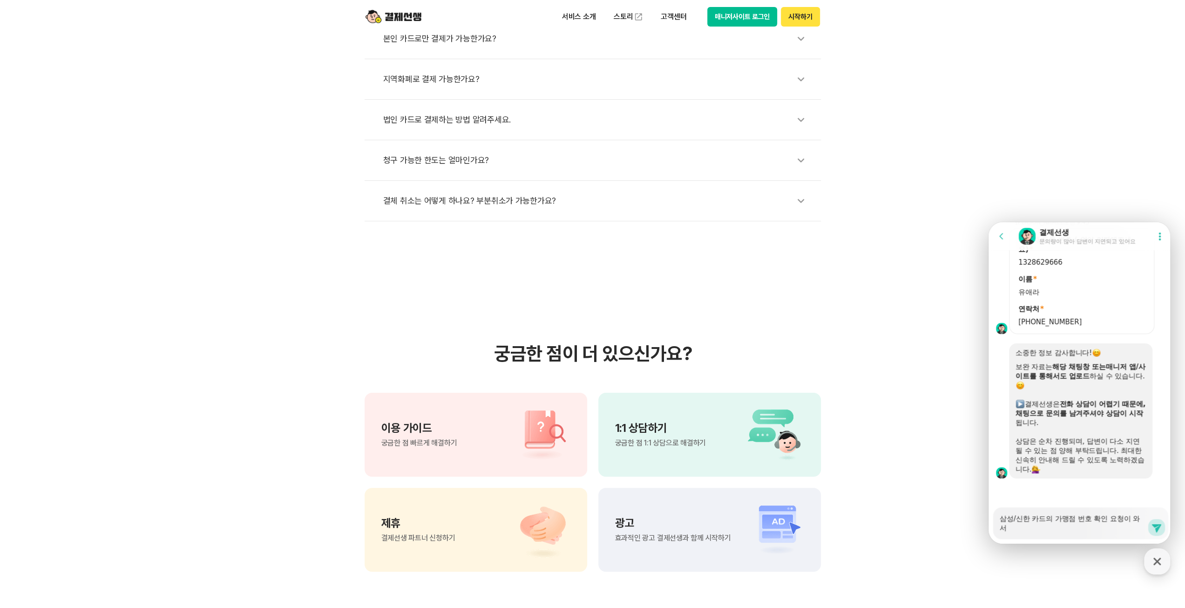
type textarea "삼성/신한 카드의 가맹점 번호 확인 요청이 와서"
type textarea "x"
type textarea "삼성/신한 카드의 가맹점 번호 확인 요청이 와서 ㅈ"
type textarea "x"
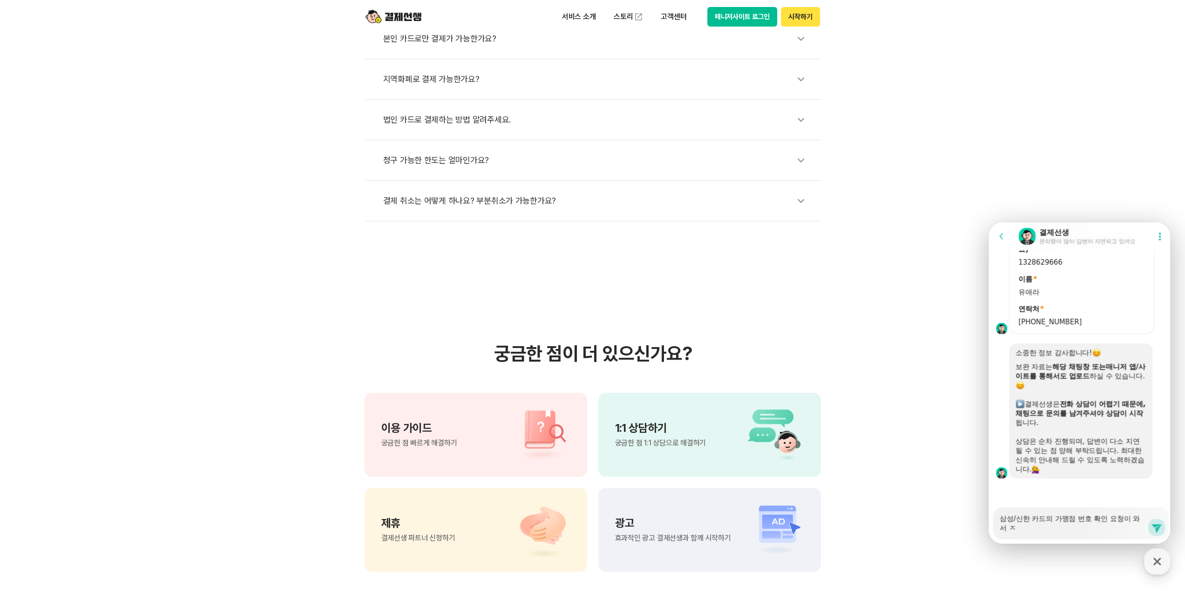
type textarea "삼성/신한 카드의 가맹점 번호 확인 요청이 와서 저"
type textarea "x"
type textarea "삼성/신한 카드의 가맹점 번호 확인 요청이 와서 전"
type textarea "x"
type textarea "삼성/신한 카드의 가맹점 번호 확인 요청이 와서 전ㄷ"
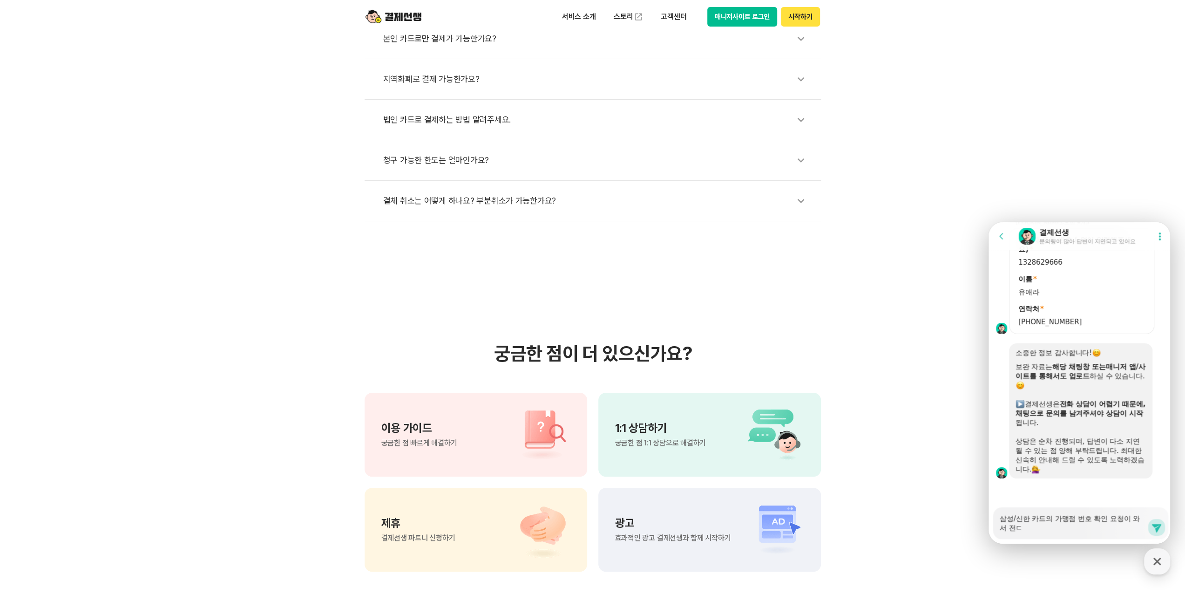
type textarea "x"
type textarea "삼성/신한 카드의 가맹점 번호 확인 요청이 와서 전다"
type textarea "x"
type textarea "삼성/신한 카드의 가맹점 번호 확인 요청이 와서 전달"
type textarea "x"
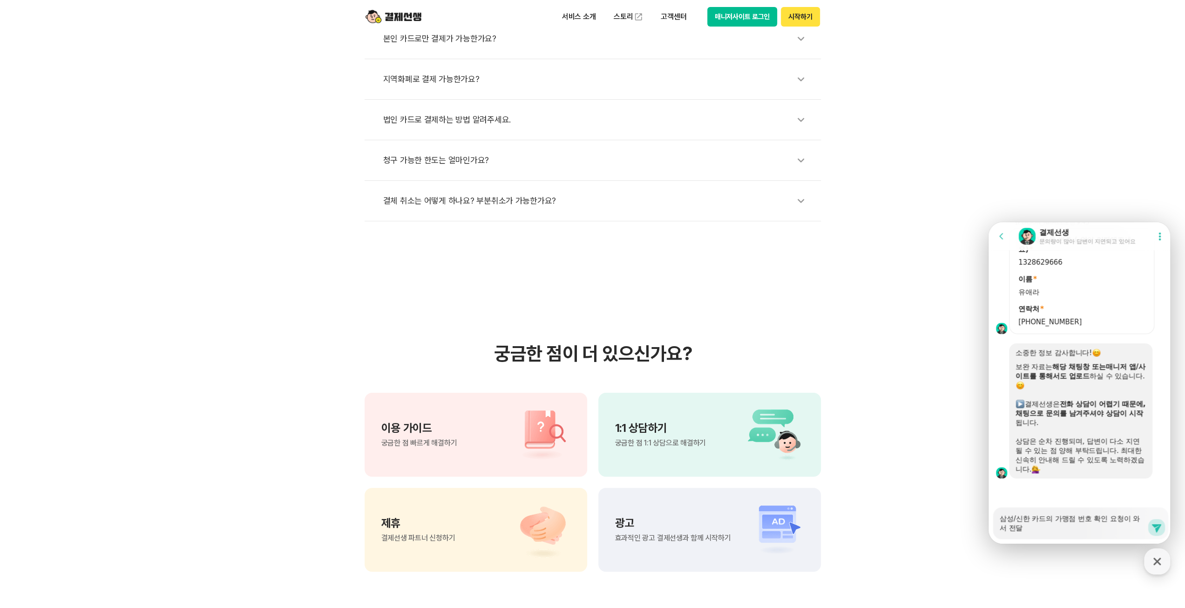
type textarea "삼성/신한 카드의 가맹점 번호 확인 요청이 와서 전달ㄷ"
type textarea "x"
type textarea "삼성/신한 카드의 가맹점 번호 확인 요청이 와서 전달드"
type textarea "x"
type textarea "삼성/신한 카드의 가맹점 번호 확인 요청이 와서 전달들"
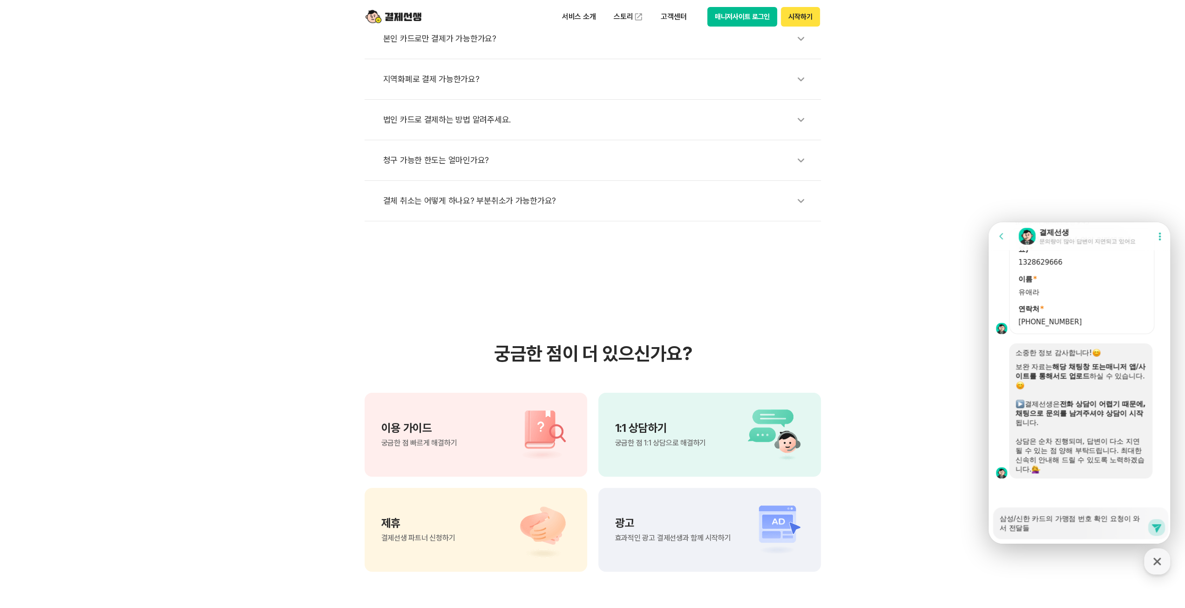
type textarea "x"
type textarea "삼성/신한 카드의 가맹점 번호 확인 요청이 와서 전달드리"
type textarea "x"
type textarea "삼성/신한 카드의 가맹점 번호 확인 요청이 와서 전달드립"
type textarea "x"
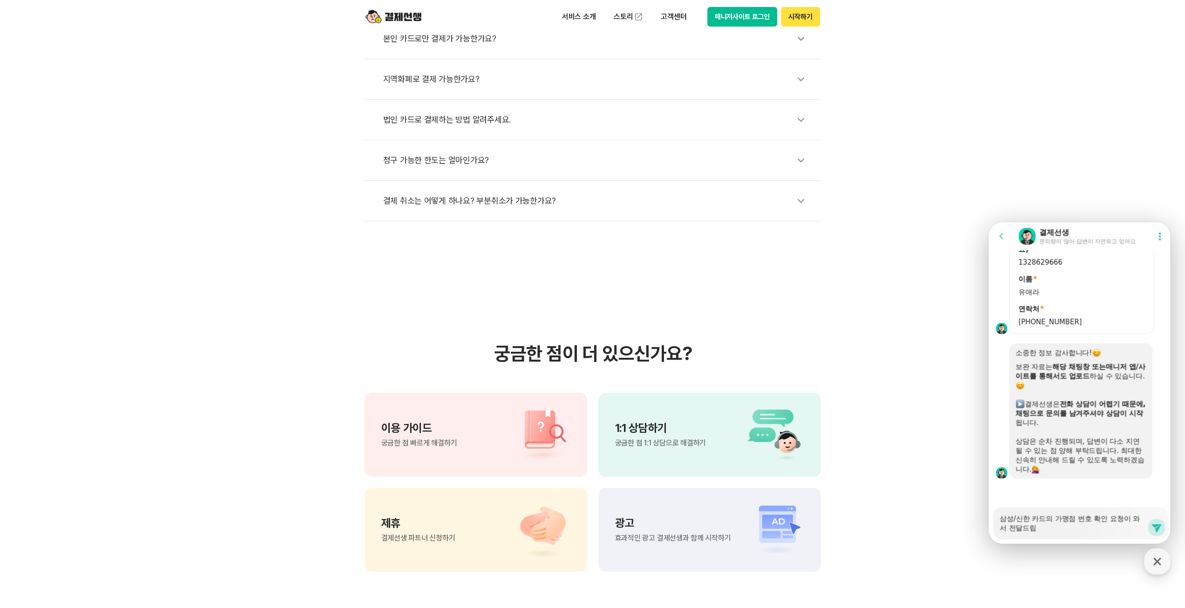
type textarea "삼성/신한 카드의 가맹점 번호 확인 요청이 와서 전달드립ㄴ"
type textarea "x"
type textarea "삼성/신한 카드의 가맹점 번호 확인 요청이 와서 전달드립니"
type textarea "x"
type textarea "삼성/신한 카드의 가맹점 번호 확인 요청이 와서 전달드립닏"
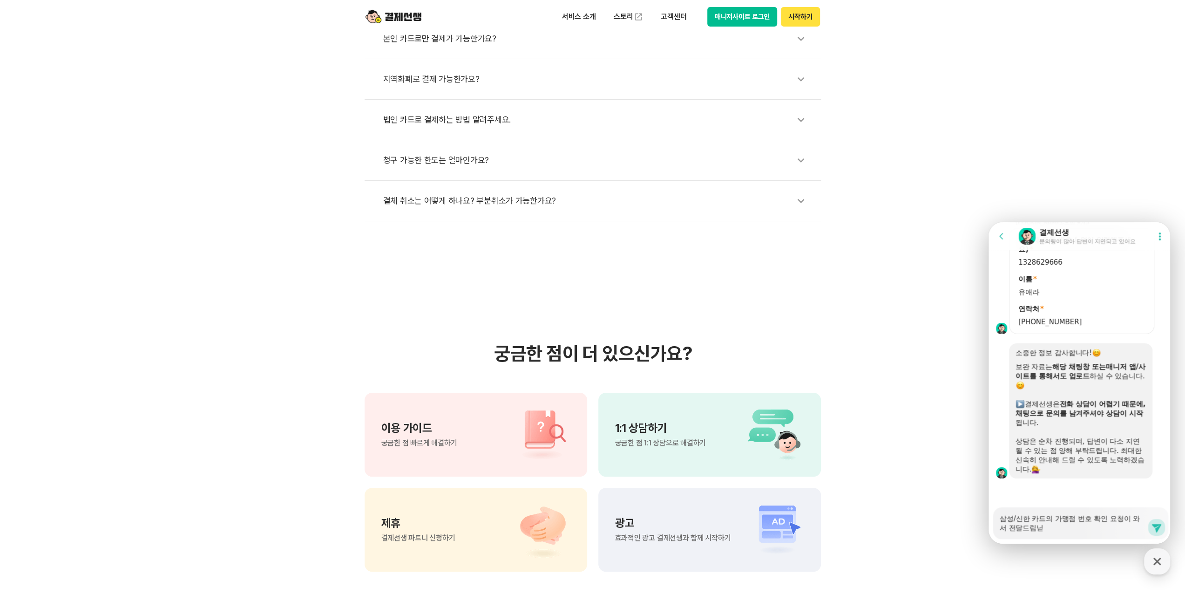
type textarea "x"
type textarea "삼성/신한 카드의 가맹점 번호 확인 요청이 와서 전달드립니다"
type textarea "x"
type textarea "삼성/신한 카드의 가맹점 번호 확인 요청이 와서 전달드립니다"
type textarea "x"
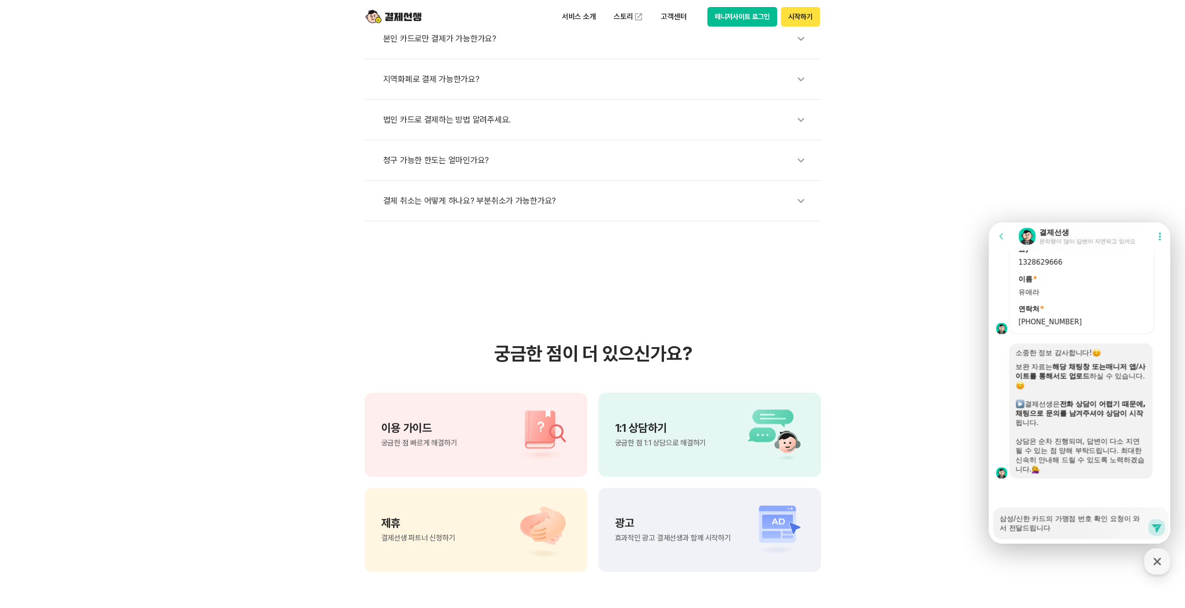
type textarea "삼성/신한 카드의 가맹점 번호 확인 요청이 와서 전달드립니다"
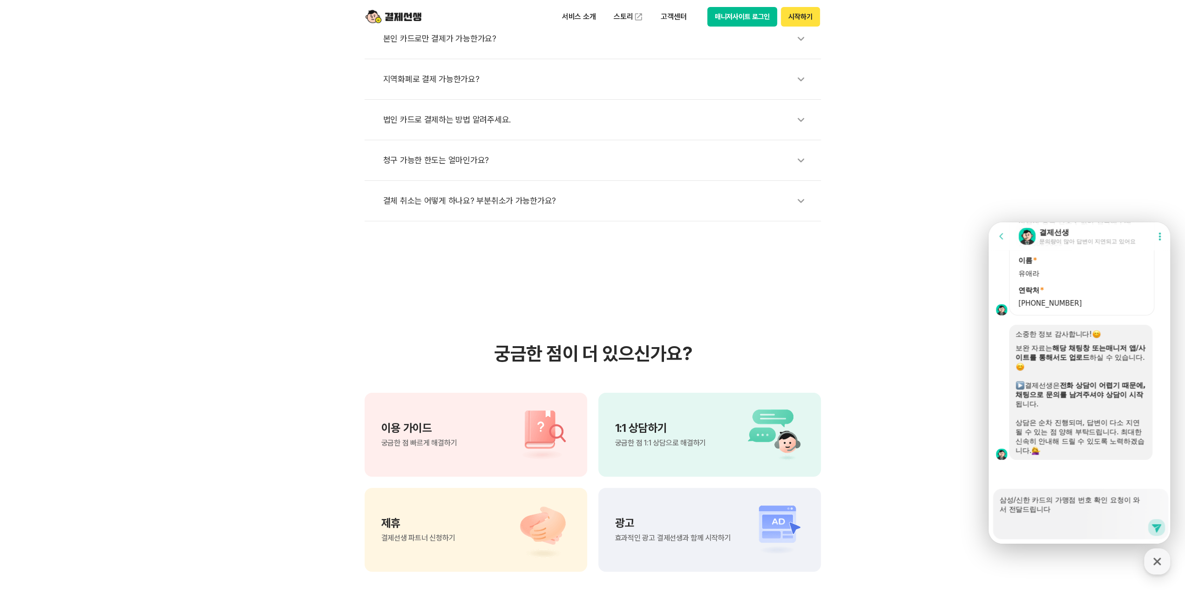
scroll to position [682, 0]
type textarea "x"
type textarea "삼성/신한 카드의 가맹점 번호 확인 요청이 와서 전달드립니다 ㅅ"
type textarea "x"
type textarea "삼성/신한 카드의 가맹점 번호 확인 요청이 와서 전달드립니다 사"
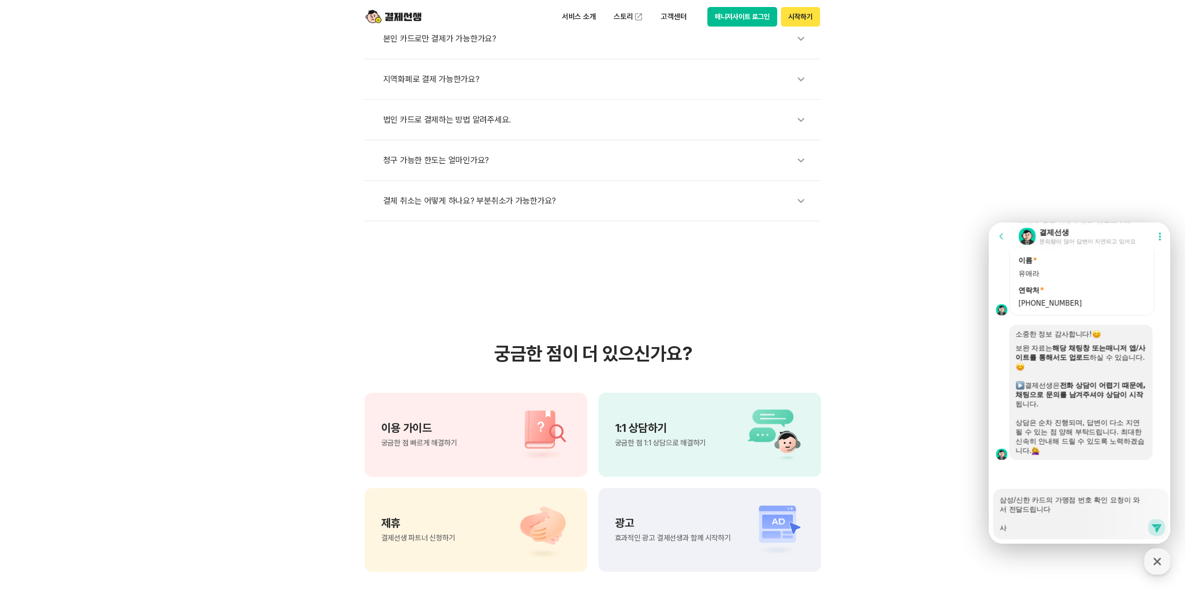
type textarea "x"
type textarea "삼성/신한 카드의 가맹점 번호 확인 요청이 와서 전달드립니다 삼"
type textarea "x"
type textarea "삼성/신한 카드의 가맹점 번호 확인 요청이 와서 전달드립니다 삼ㅅ"
type textarea "x"
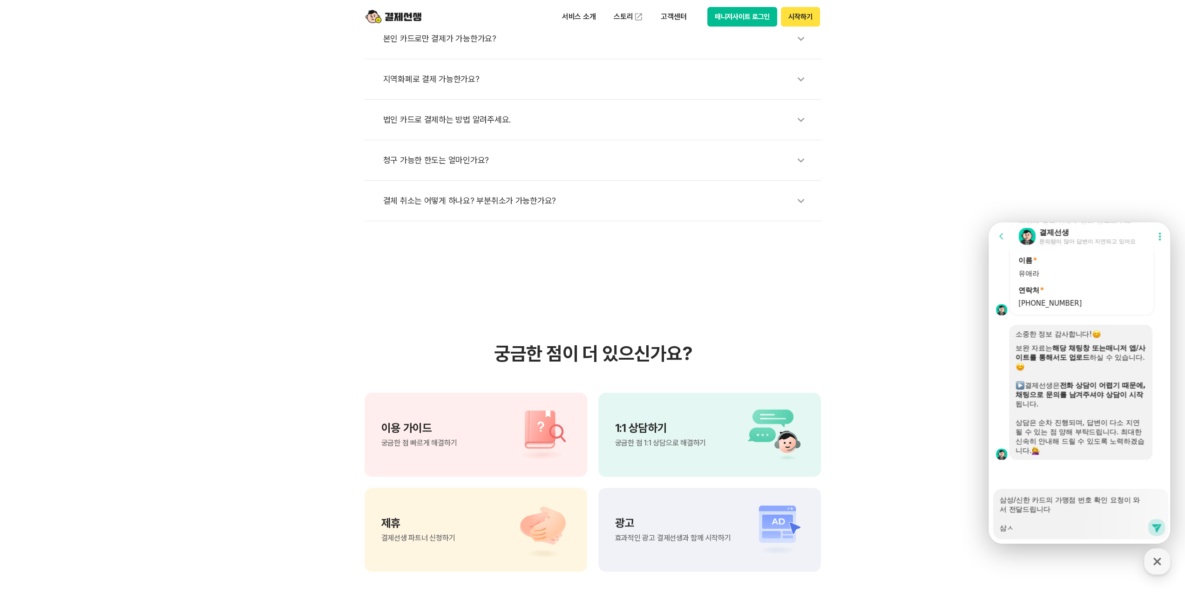
type textarea "삼성/신한 카드의 가맹점 번호 확인 요청이 와서 전달드립니다 삼서"
type textarea "x"
type textarea "삼성/신한 카드의 가맹점 번호 확인 요청이 와서 전달드립니다 삼성"
type textarea "x"
type textarea "삼성/신한 카드의 가맹점 번호 확인 요청이 와서 전달드립니다 삼성"
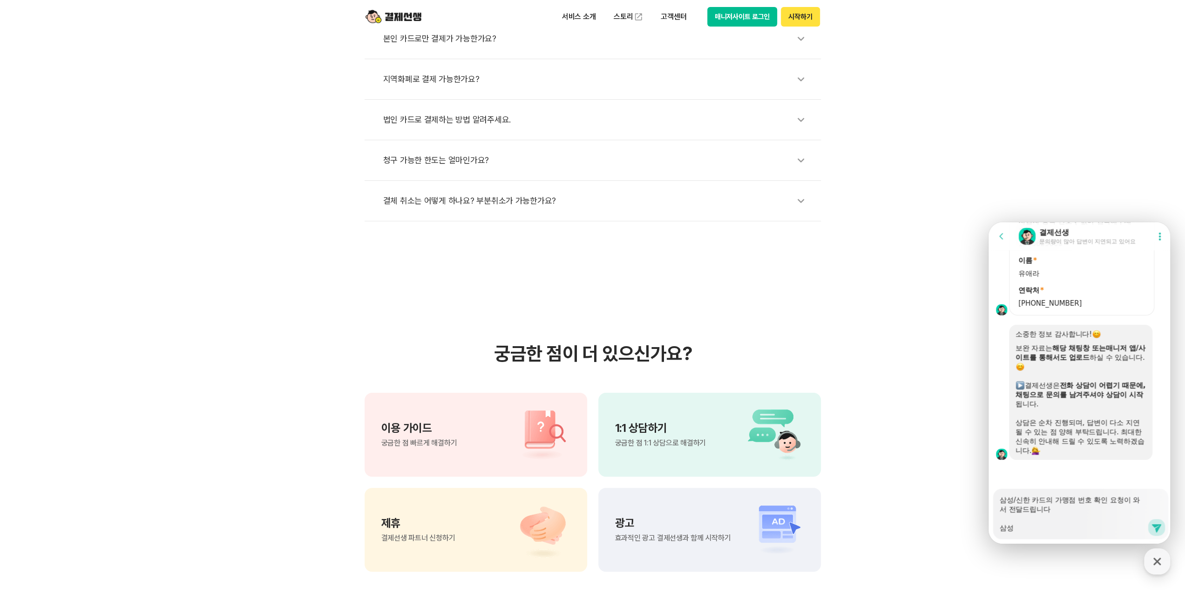
type textarea "x"
type textarea "삼성/신한 카드의 가맹점 번호 확인 요청이 와서 전달드립니다 삼성 1"
type textarea "x"
type textarea "삼성/신한 카드의 가맹점 번호 확인 요청이 와서 전달드립니다 삼성 16"
type textarea "x"
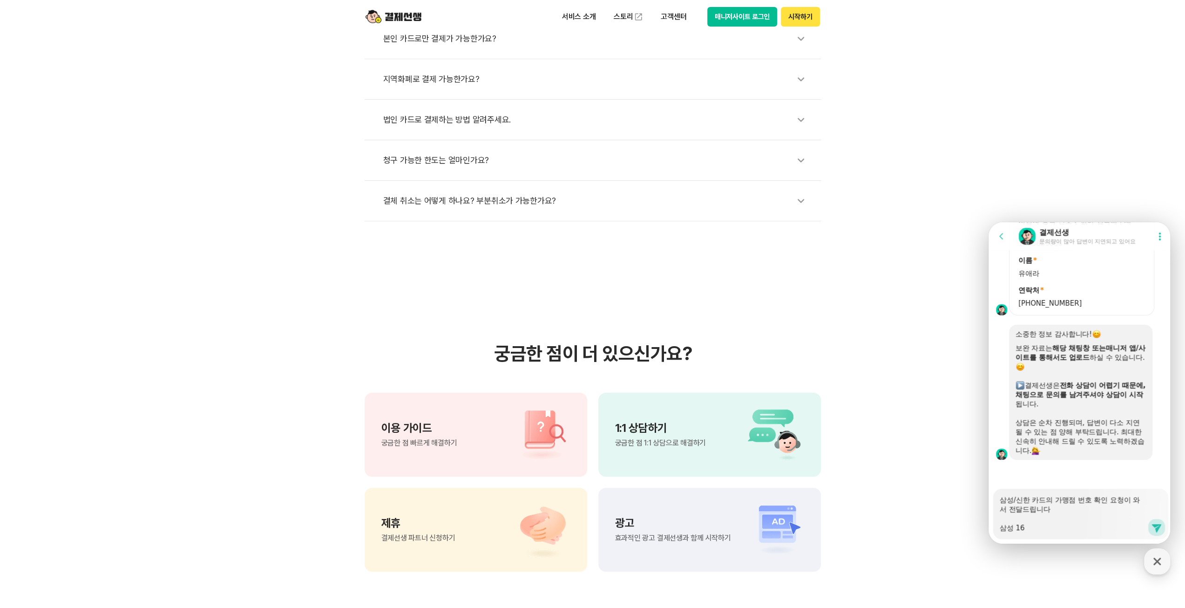
type textarea "삼성/신한 카드의 가맹점 번호 확인 요청이 와서 전달드립니다 삼성 164"
type textarea "x"
type textarea "삼성/신한 카드의 가맹점 번호 확인 요청이 와서 전달드립니다 삼성 1640"
type textarea "x"
type textarea "삼성/신한 카드의 가맹점 번호 확인 요청이 와서 전달드립니다 삼성 16402"
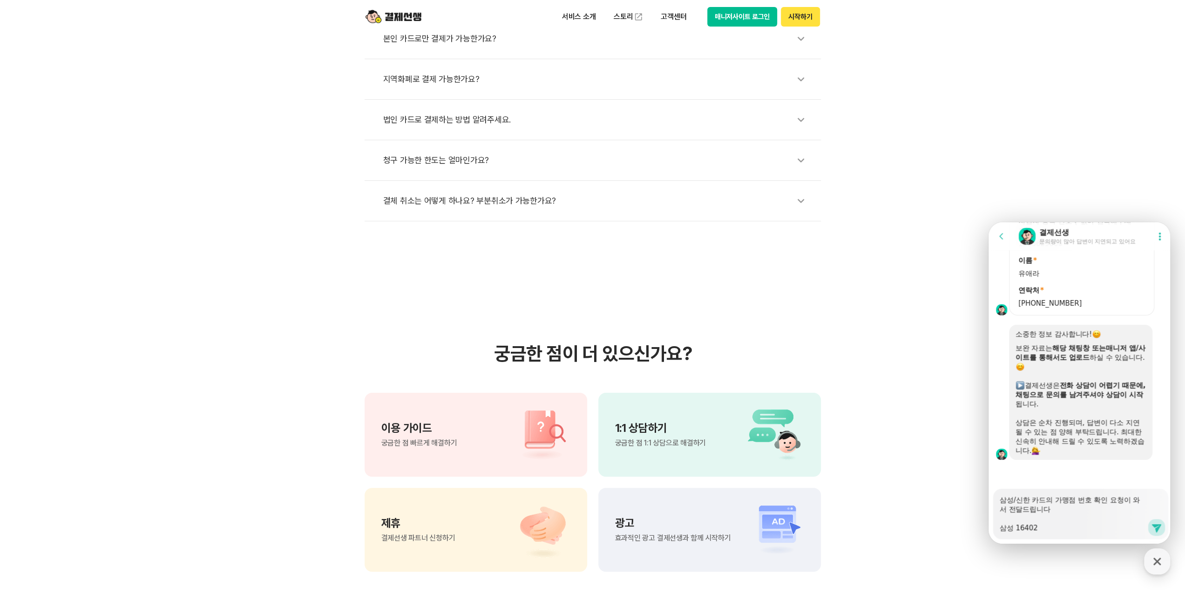
type textarea "x"
type textarea "삼성/신한 카드의 가맹점 번호 확인 요청이 와서 전달드립니다 삼성 164025"
type textarea "x"
type textarea "삼성/신한 카드의 가맹점 번호 확인 요청이 와서 전달드립니다 삼성 1640256"
type textarea "x"
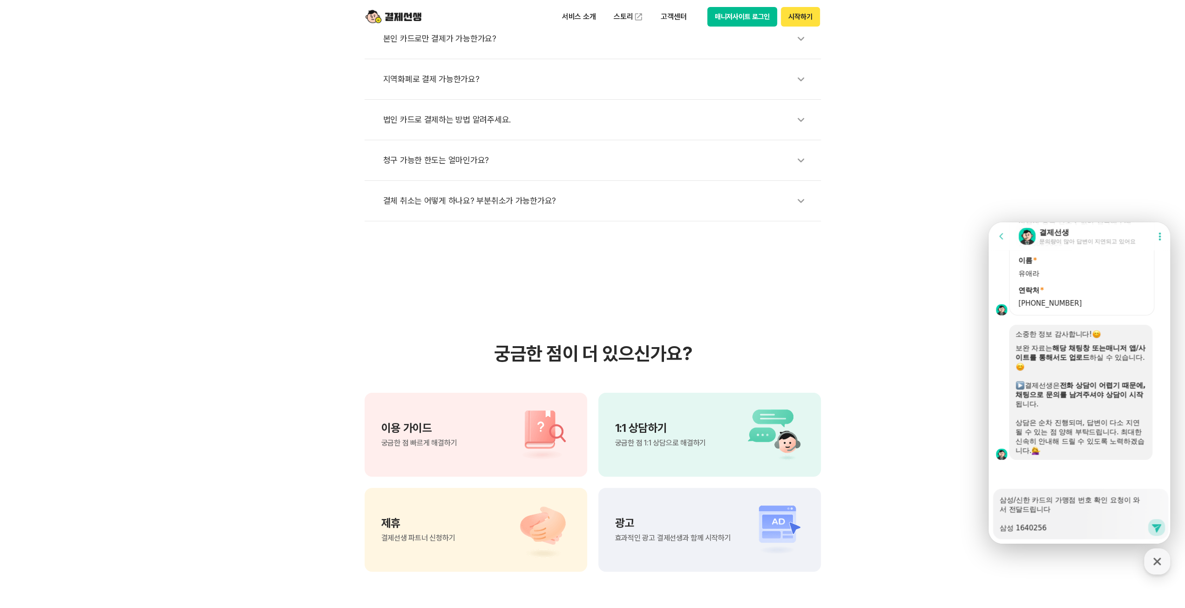
type textarea "삼성/신한 카드의 가맹점 번호 확인 요청이 와서 전달드립니다 삼성 16402564"
type textarea "x"
type textarea "삼성/신한 카드의 가맹점 번호 확인 요청이 와서 전달드립니다 삼성 164025640"
type textarea "x"
type textarea "삼성/신한 카드의 가맹점 번호 확인 요청이 와서 전달드립니다 삼성 164025640"
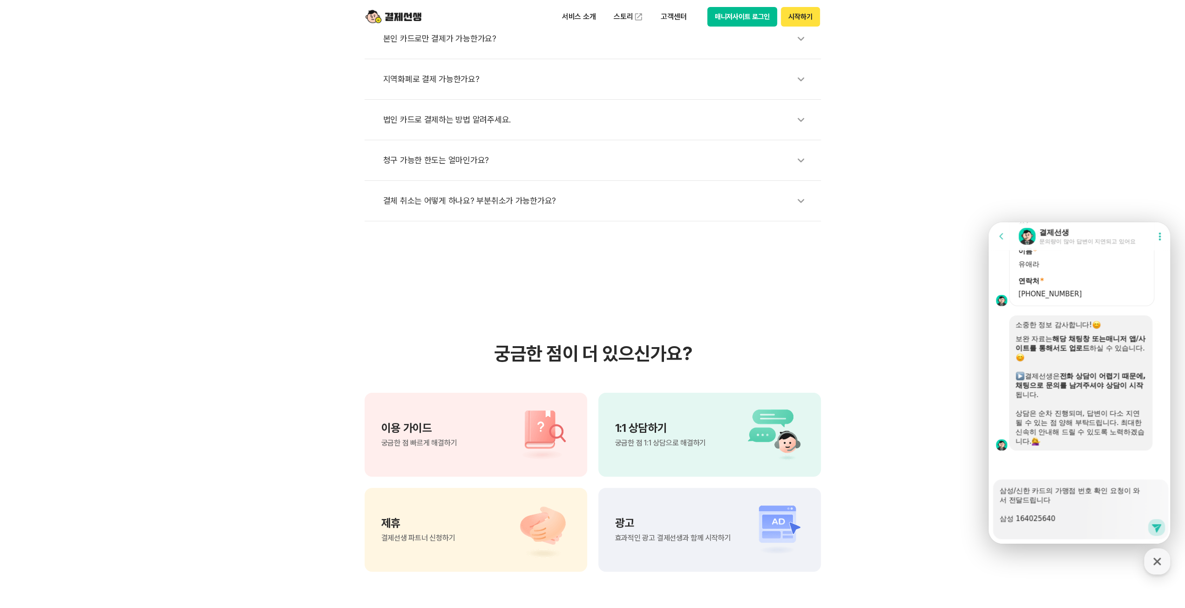
scroll to position [691, 0]
type textarea "x"
type textarea "삼성/신한 카드의 가맹점 번호 확인 요청이 와서 전달드립니다 삼성 164025640 ㅅ"
click at [1149, 530] on button "Send new message" at bounding box center [1157, 527] width 17 height 17
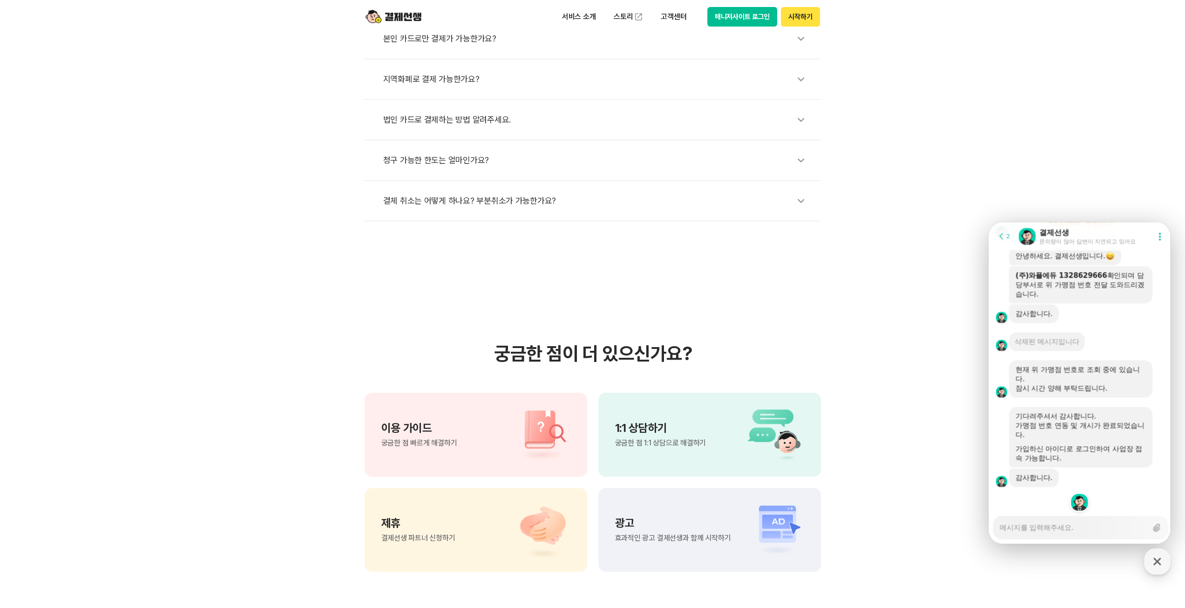
scroll to position [1377, 0]
click at [753, 14] on button "매니저사이트 로그인" at bounding box center [743, 17] width 70 height 20
